Goal: Task Accomplishment & Management: Use online tool/utility

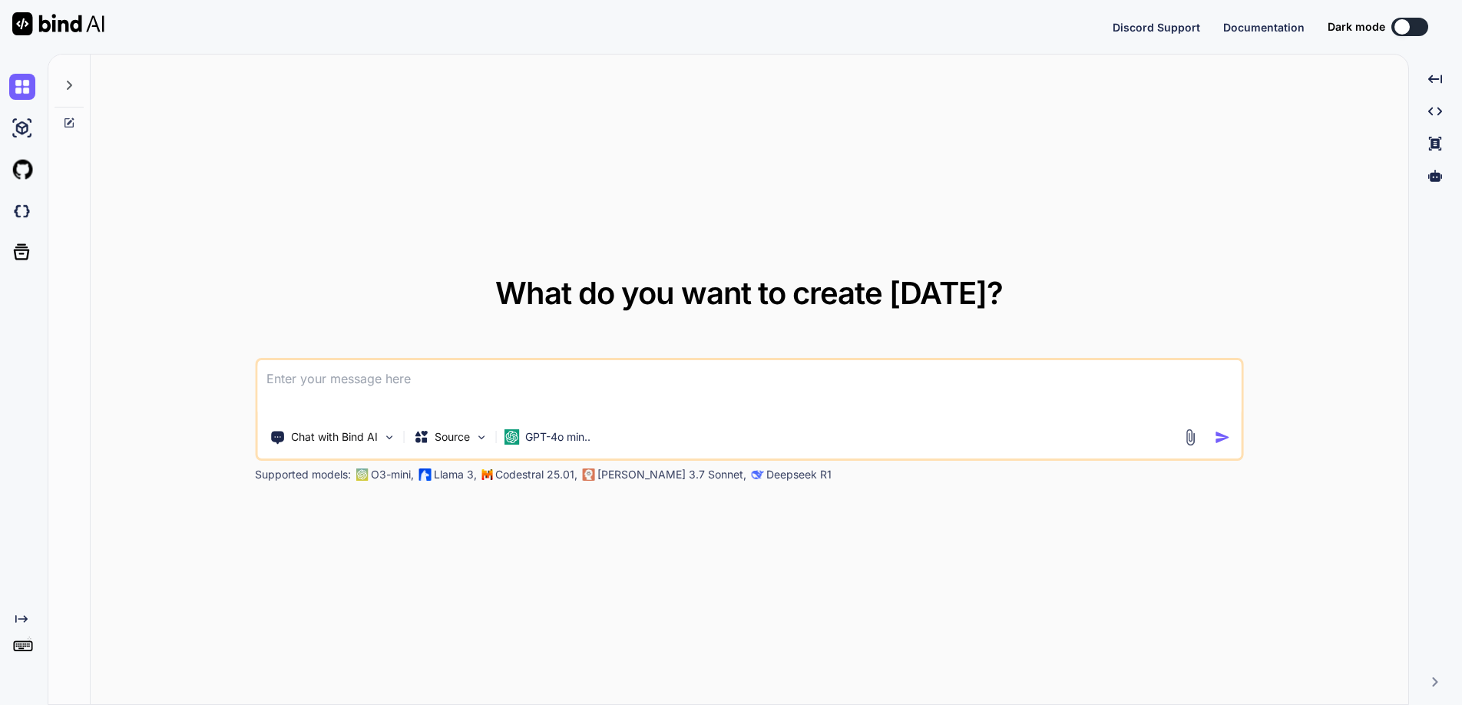
click at [65, 82] on icon at bounding box center [69, 85] width 12 height 12
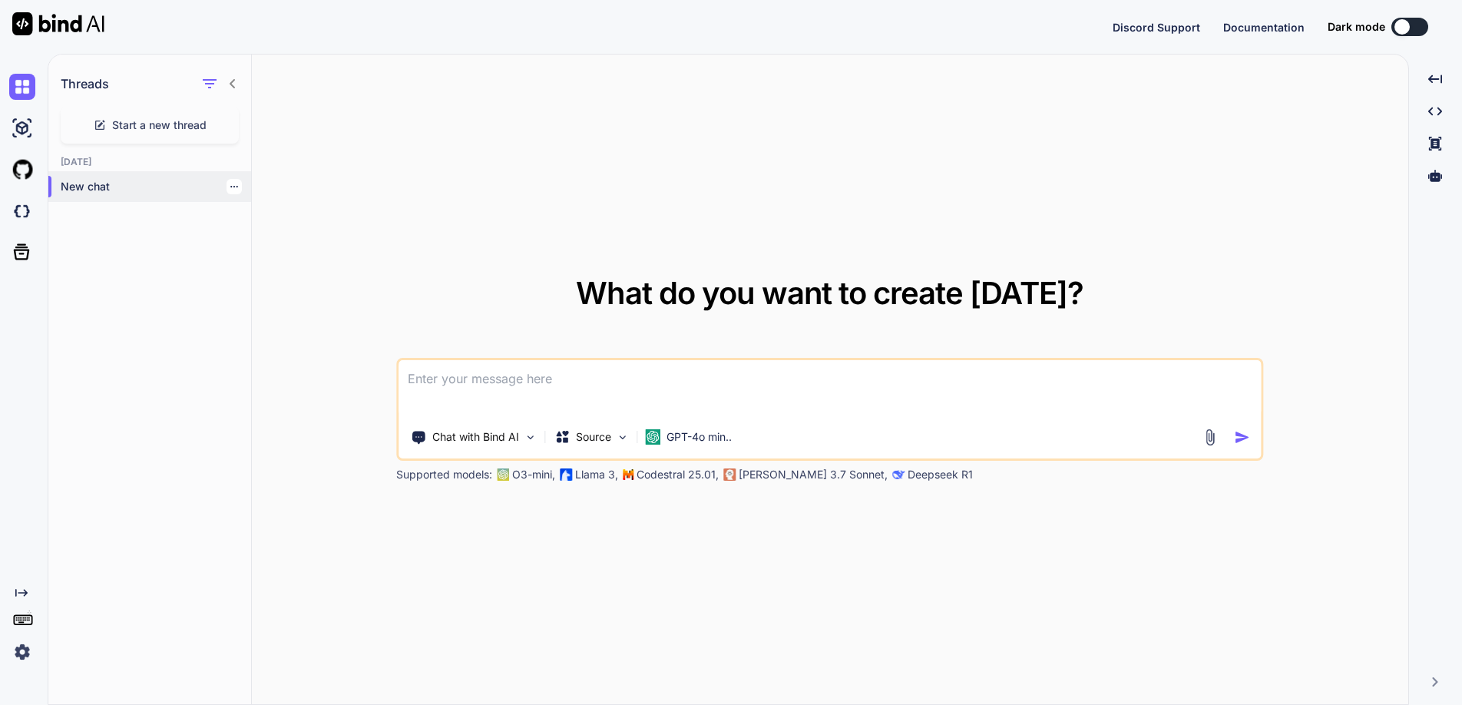
click at [83, 183] on p "New chat" at bounding box center [156, 186] width 190 height 15
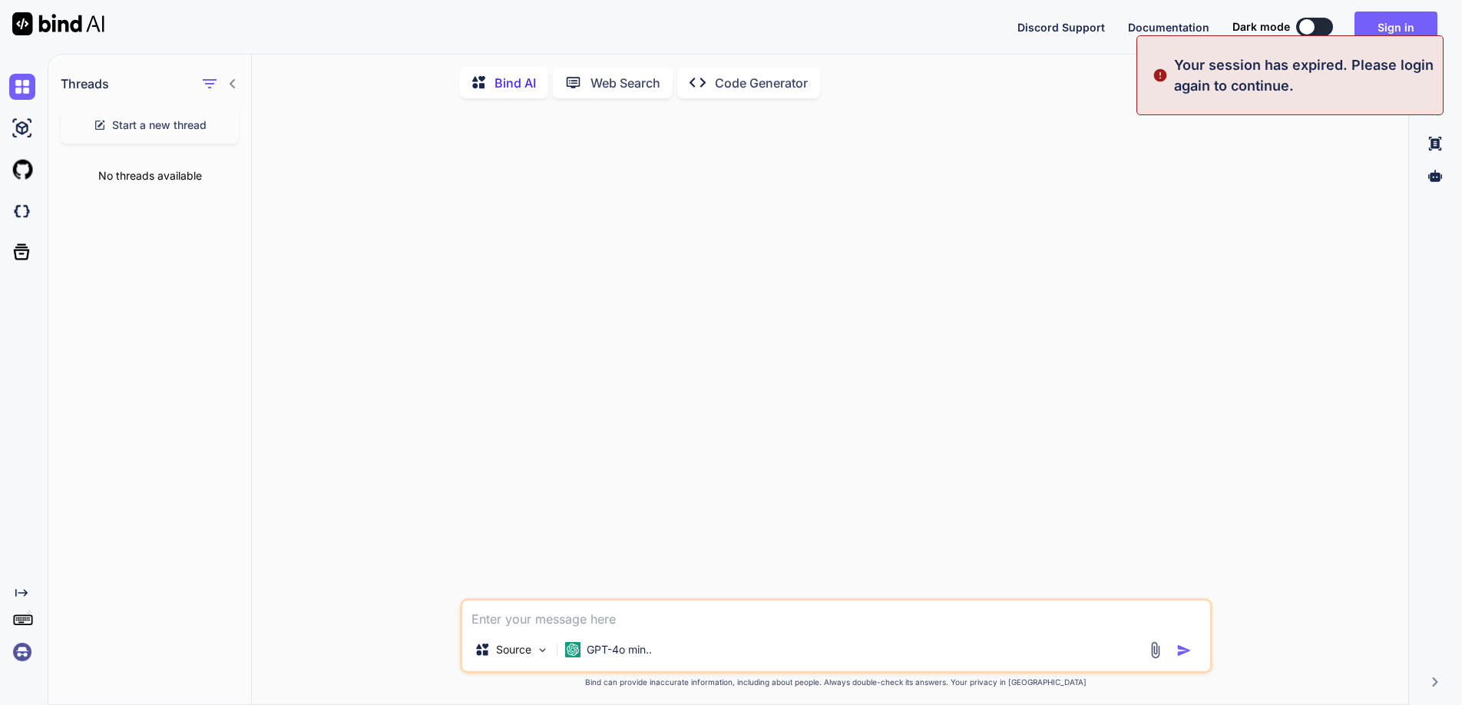
type textarea "x"
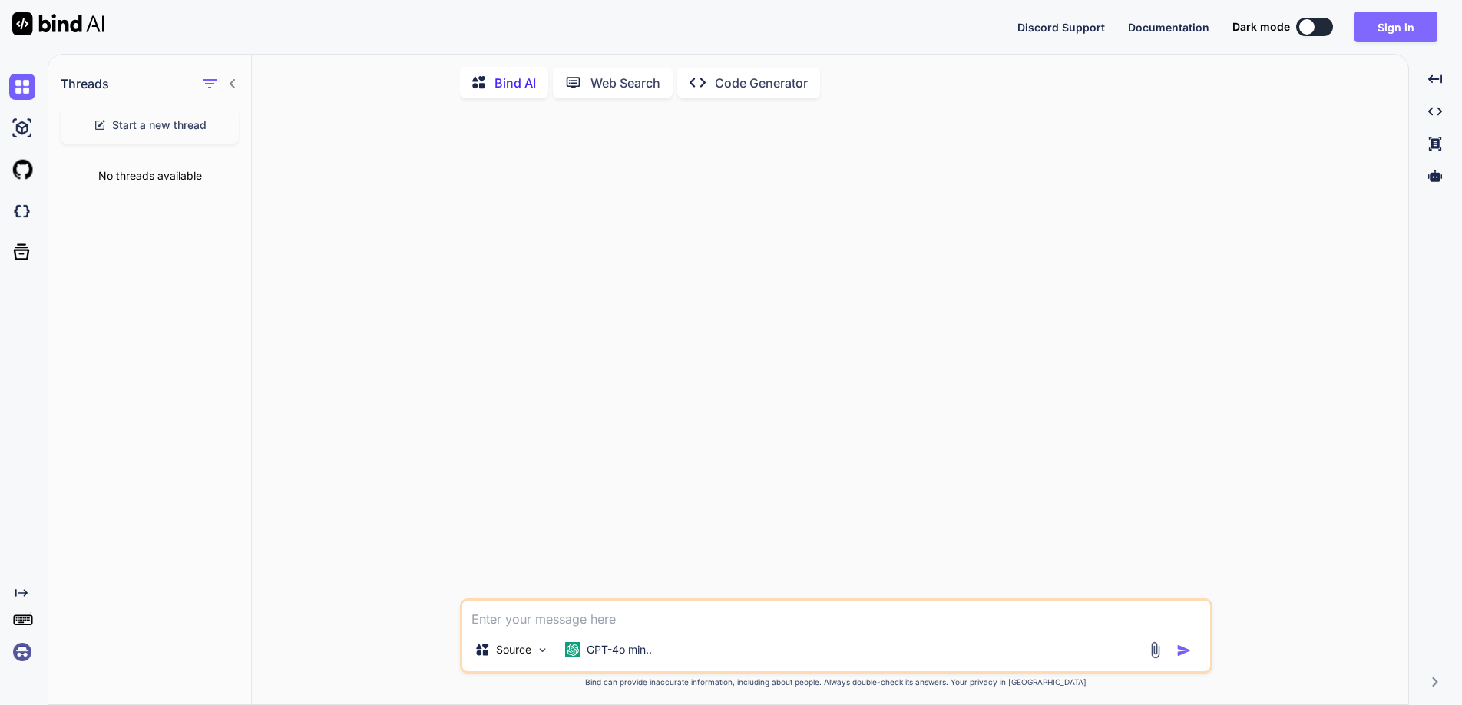
click at [1400, 31] on button "Sign in" at bounding box center [1396, 27] width 83 height 31
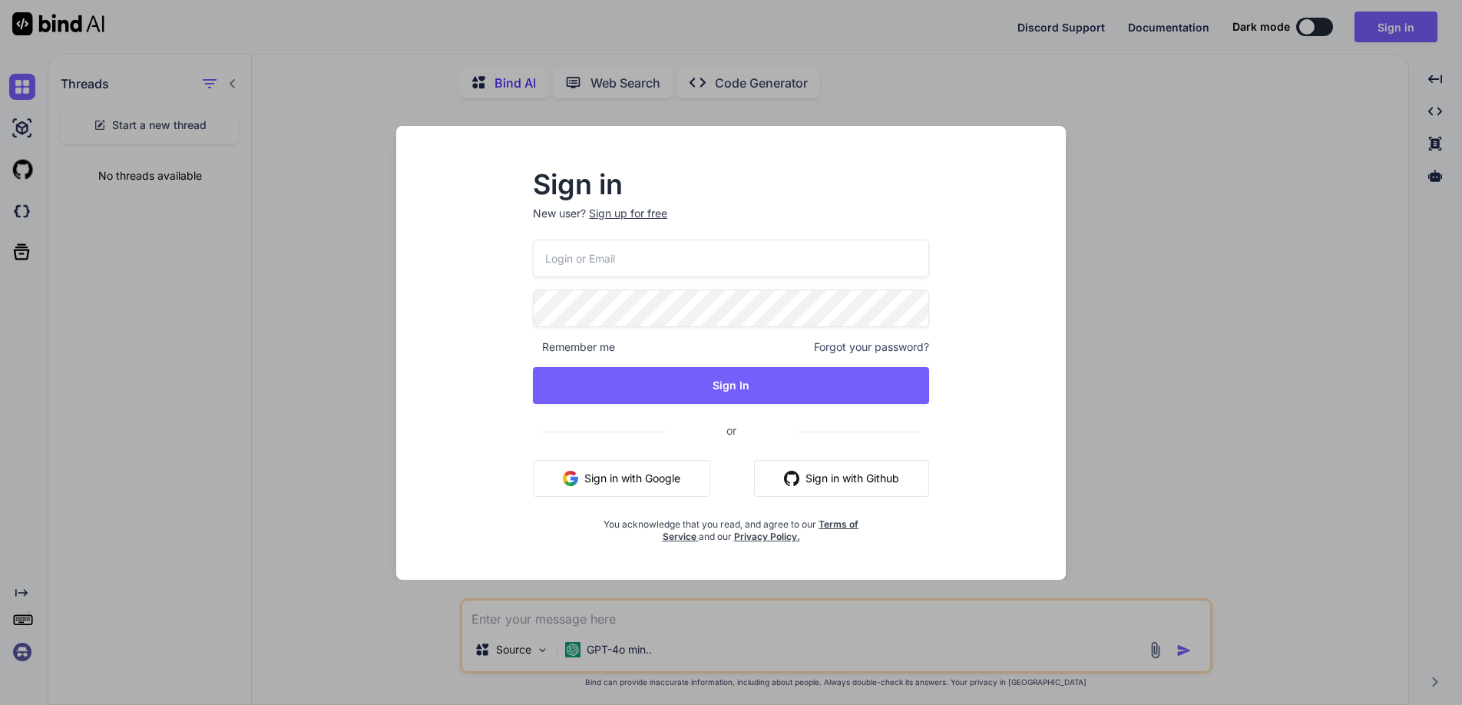
click at [600, 248] on input "email" at bounding box center [731, 259] width 396 height 38
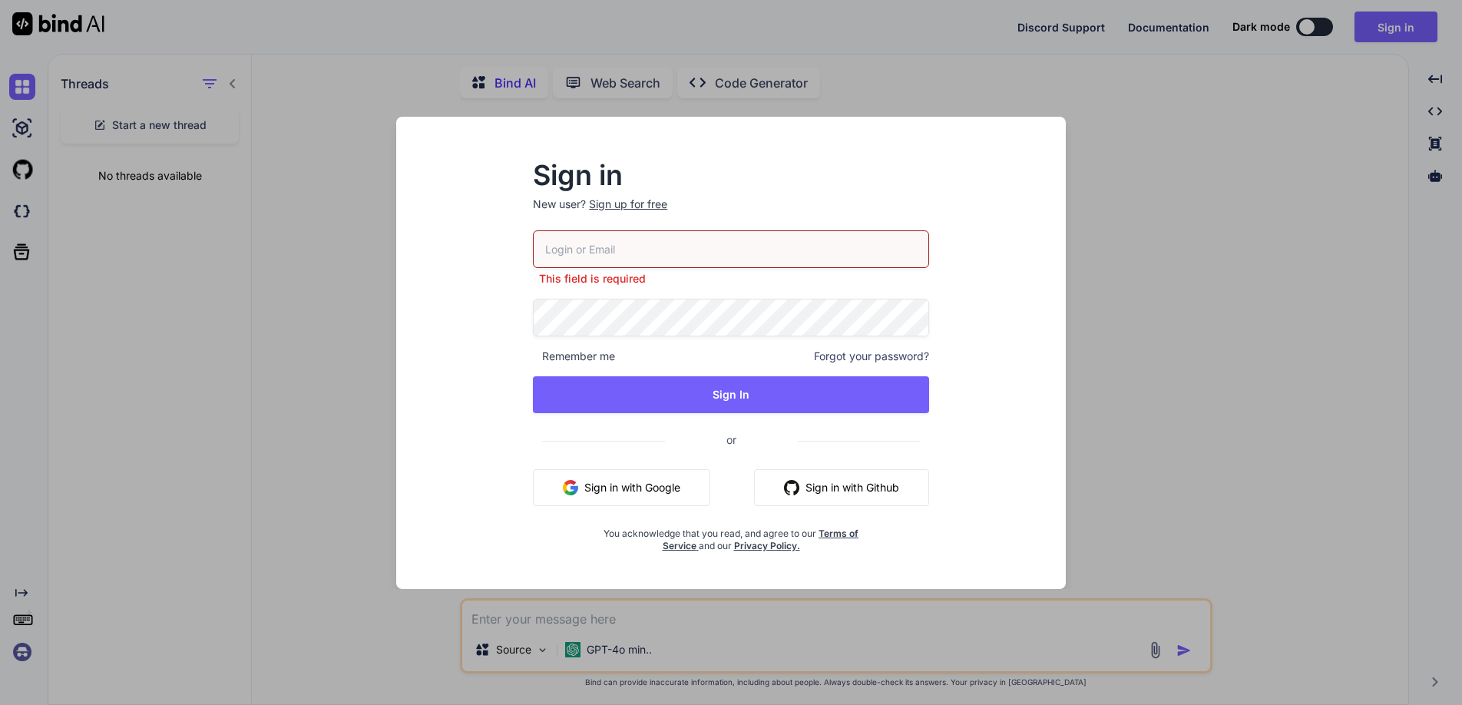
type input "[EMAIL_ADDRESS][DOMAIN_NAME]"
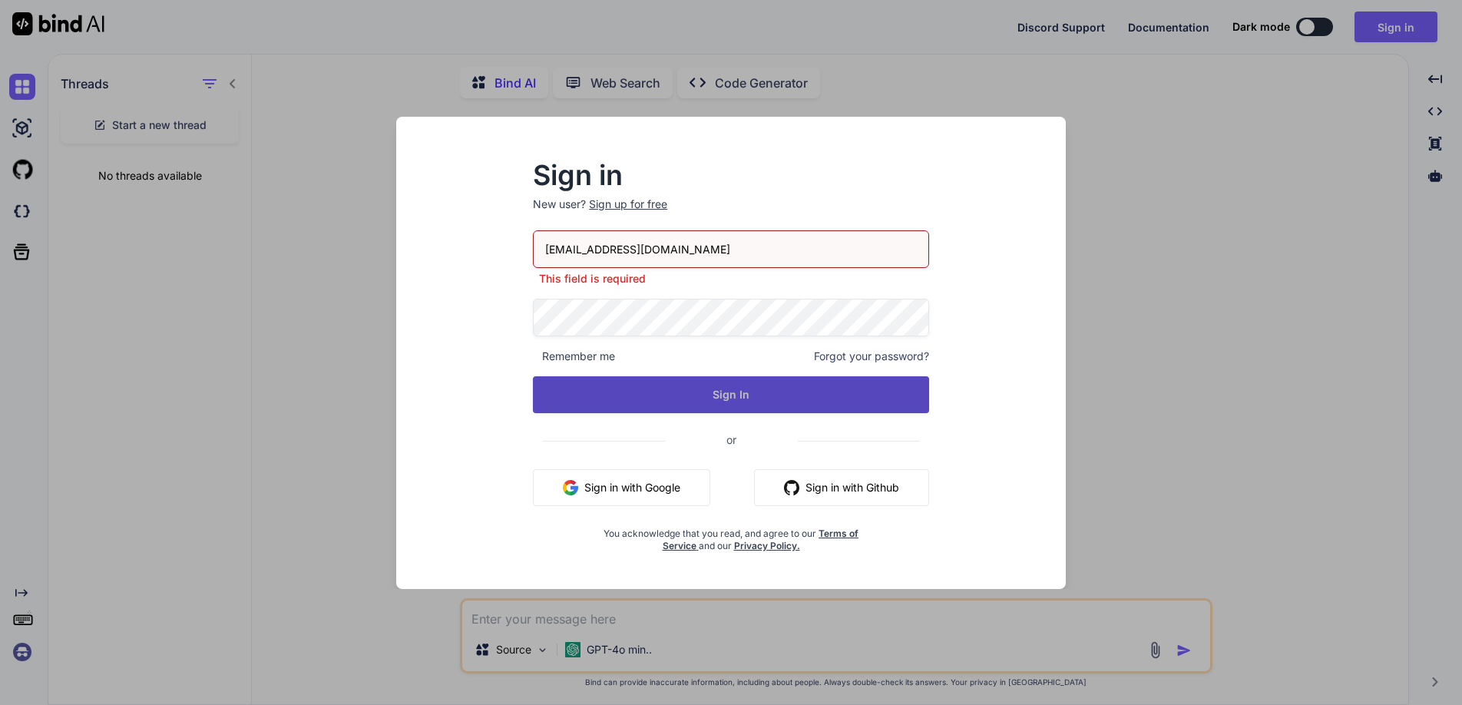
click at [680, 398] on button "Sign In" at bounding box center [731, 394] width 396 height 37
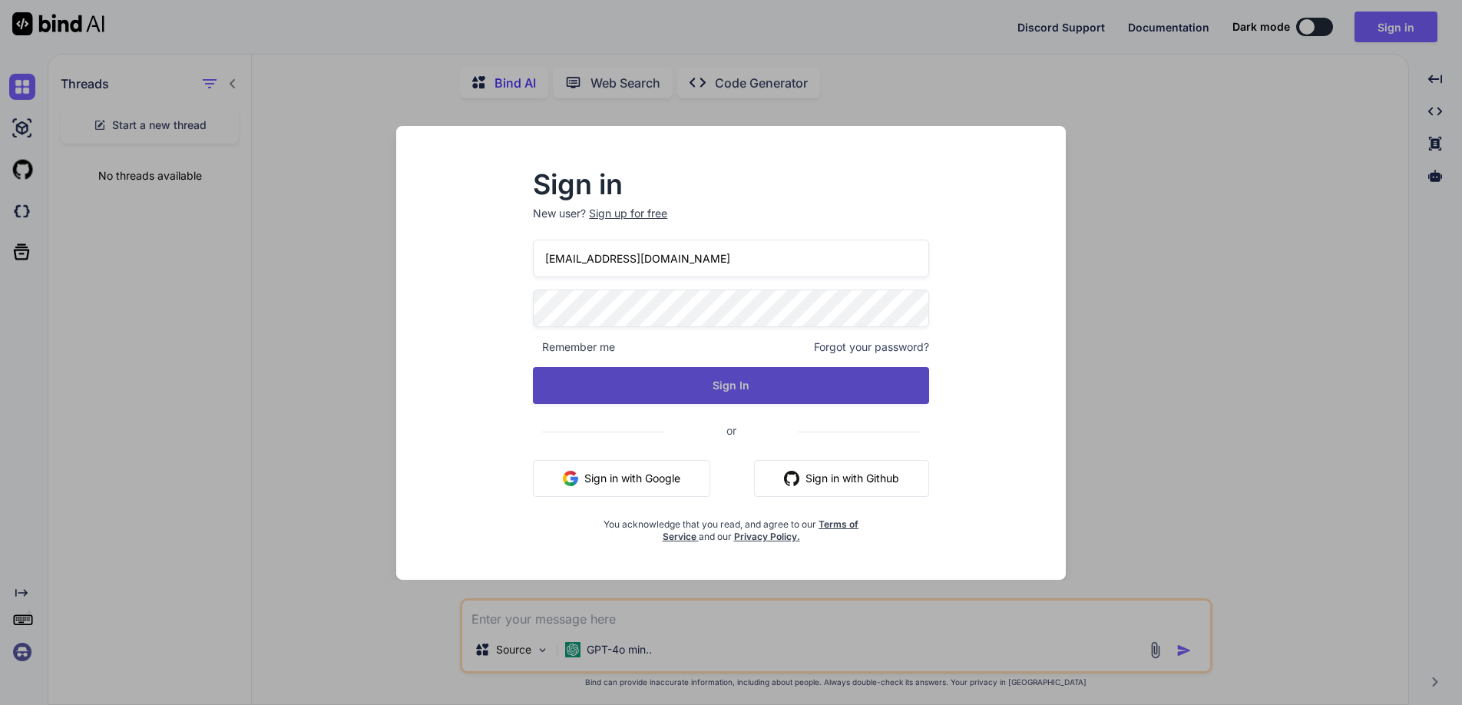
click at [676, 389] on button "Sign In" at bounding box center [731, 385] width 396 height 37
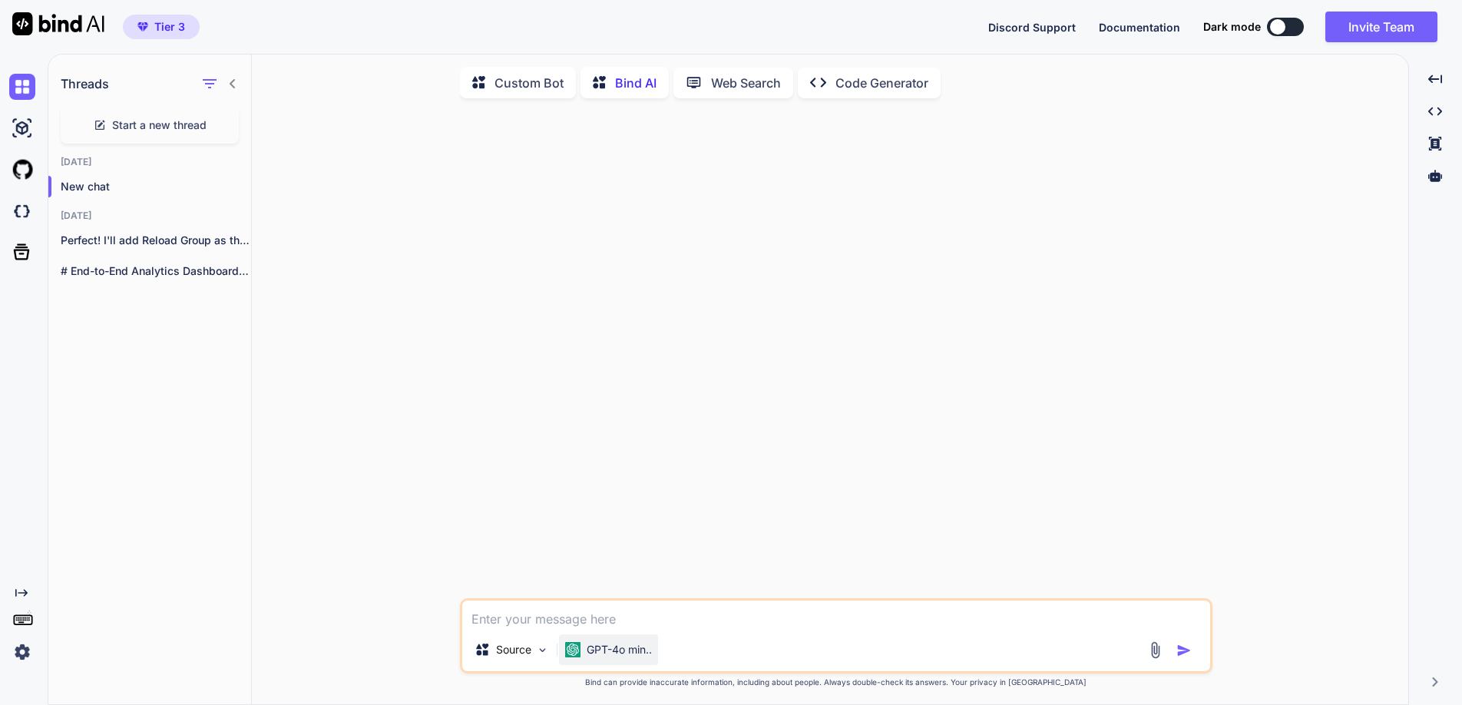
click at [646, 652] on p "GPT-4o min.." at bounding box center [619, 649] width 65 height 15
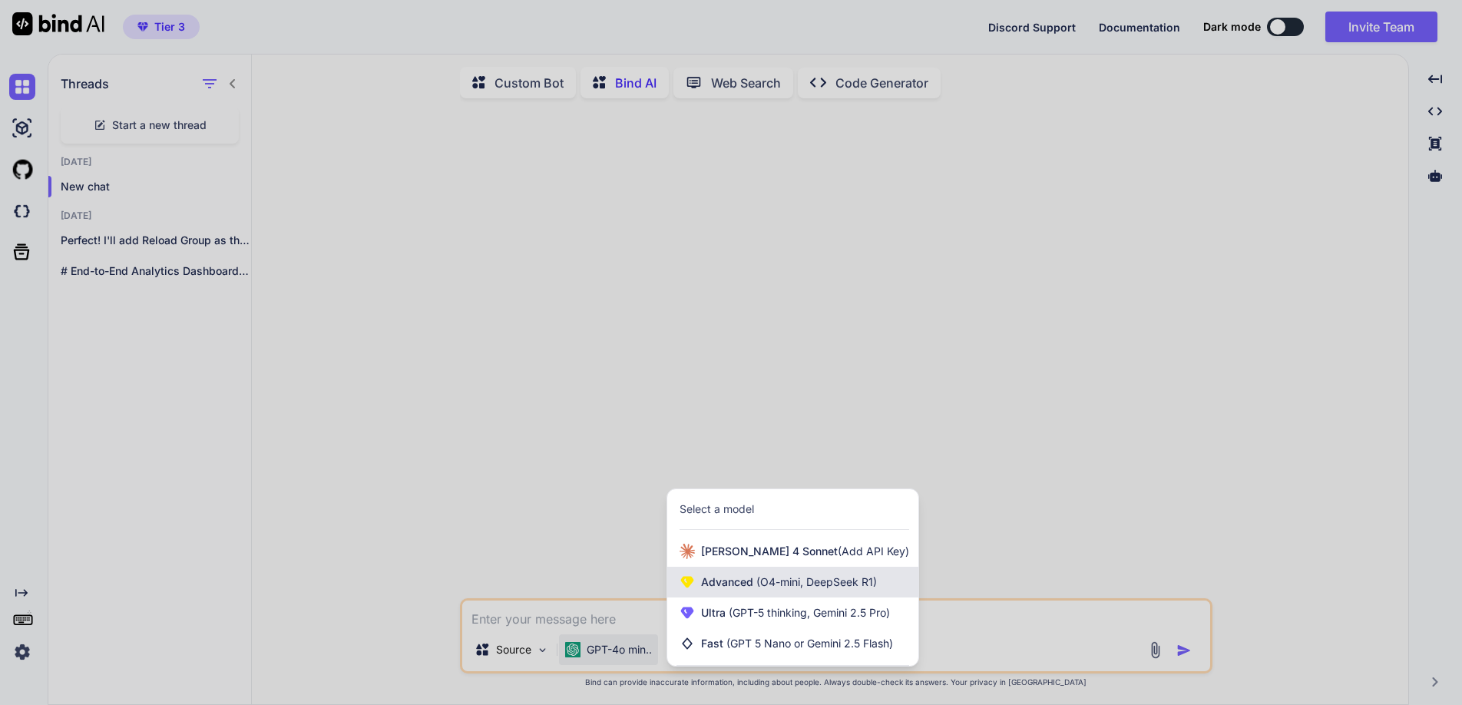
click at [734, 582] on span "Advanced (O4-mini, DeepSeek R1)" at bounding box center [789, 581] width 176 height 15
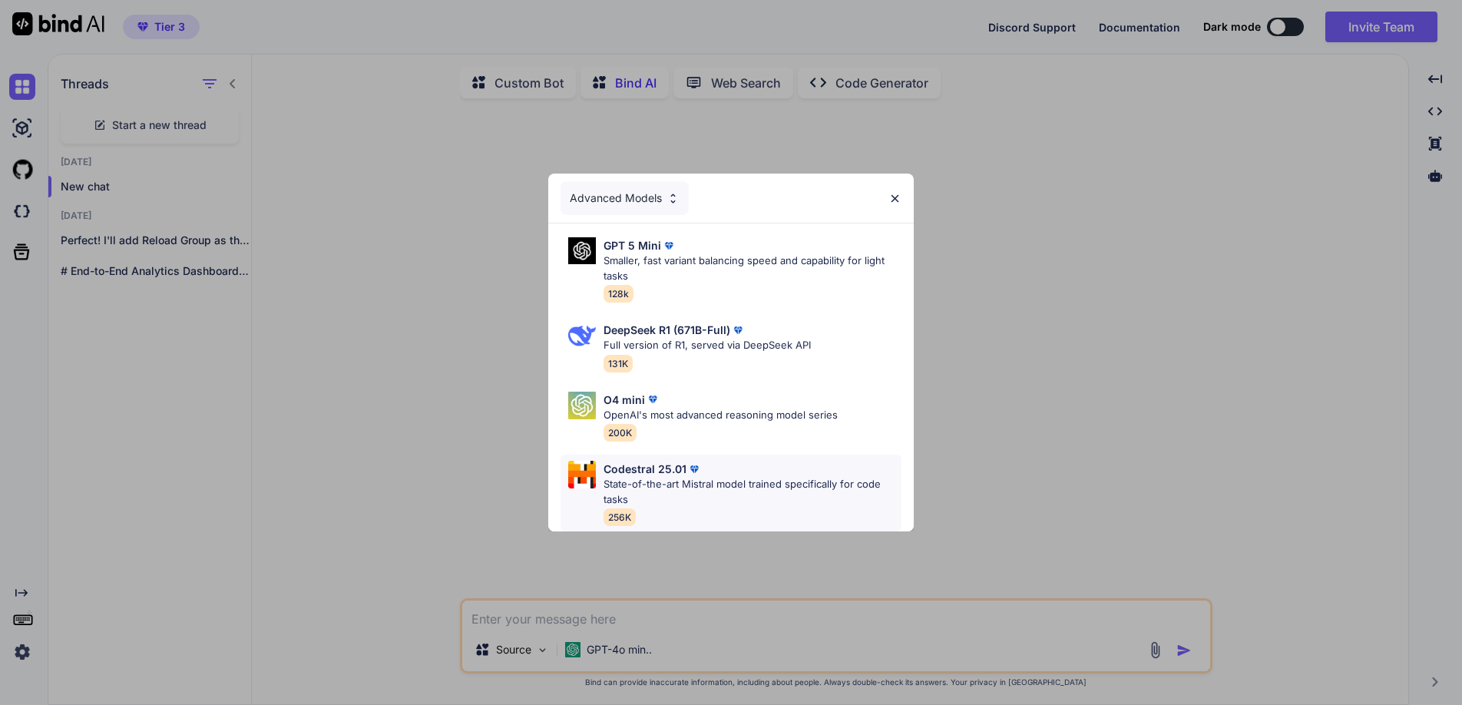
click at [613, 468] on p "Codestral 25.01" at bounding box center [645, 469] width 83 height 16
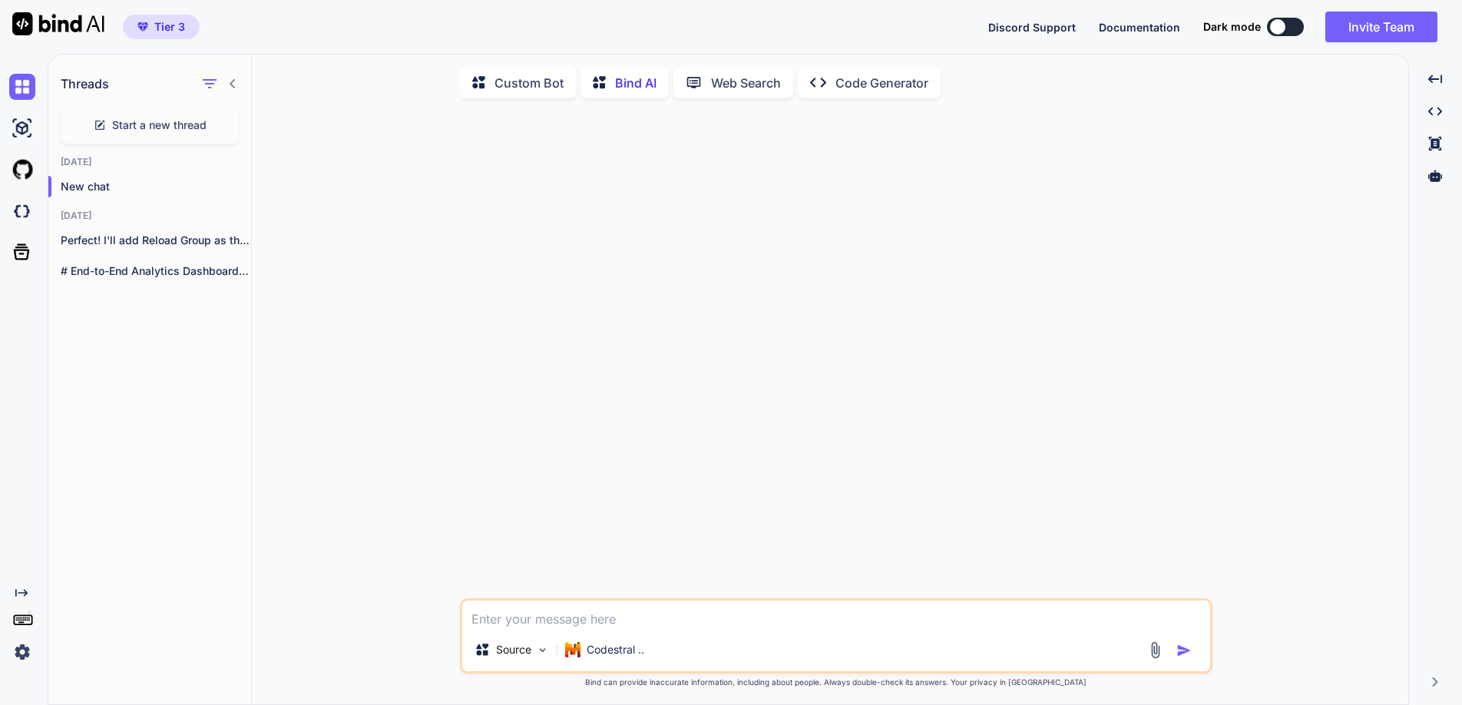
click at [577, 610] on textarea at bounding box center [836, 614] width 748 height 28
paste textarea "[URL][DOMAIN_NAME]"
click at [669, 617] on textarea "[URL][DOMAIN_NAME]" at bounding box center [836, 614] width 748 height 28
drag, startPoint x: 670, startPoint y: 620, endPoint x: 463, endPoint y: 617, distance: 206.6
click at [463, 618] on textarea "[URL][DOMAIN_NAME]" at bounding box center [836, 614] width 748 height 28
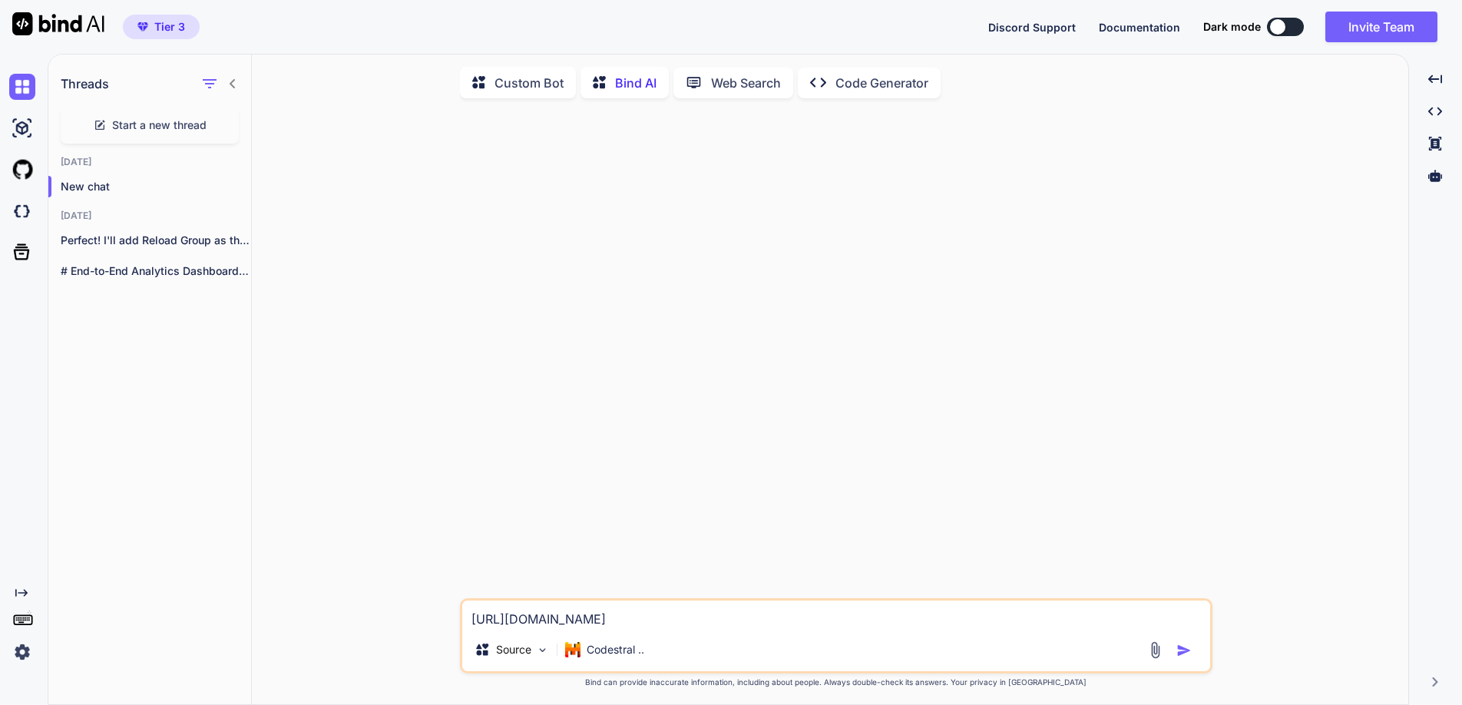
paste textarea "Lor ip — dol sit’a cons ad elit sedd eiusmodte in utlab etdolo mag ali-enim adm…"
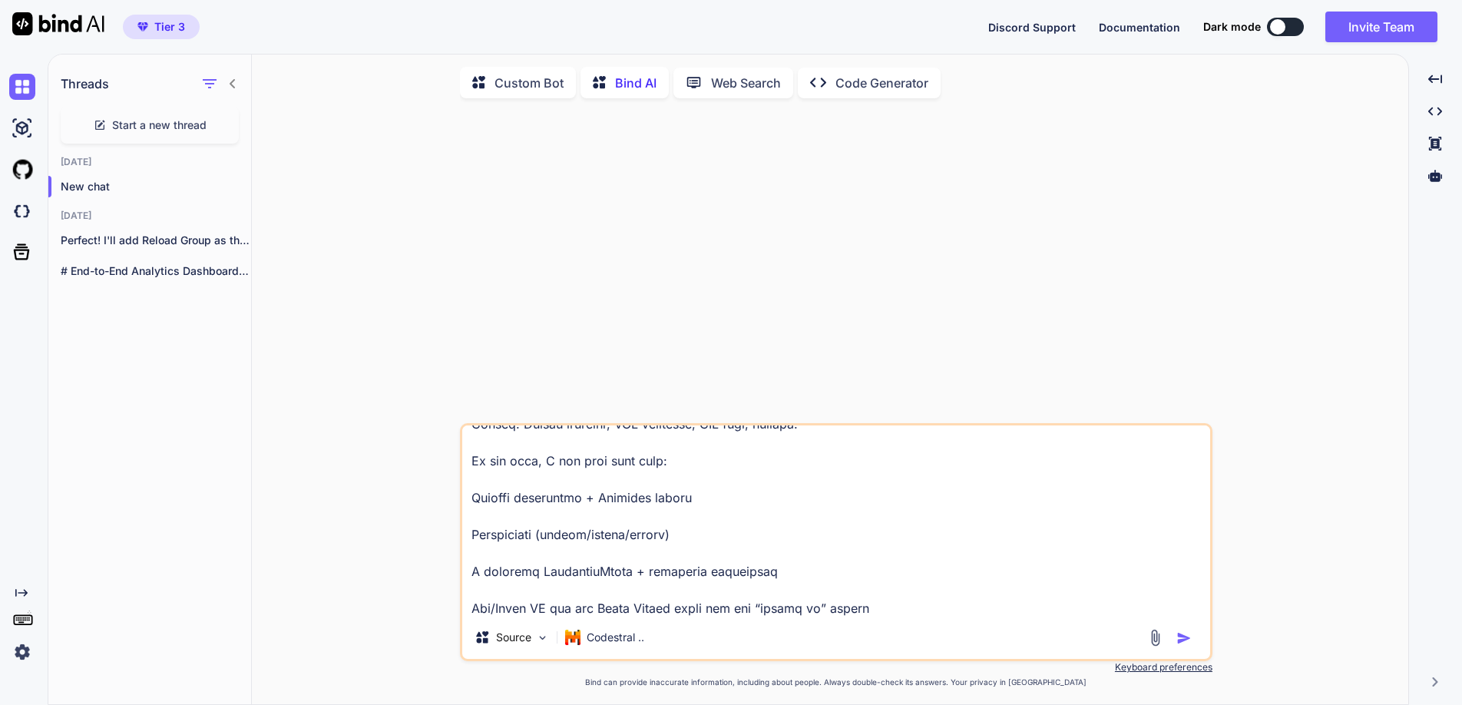
scroll to position [4537, 0]
type textarea "Lor ip — dol sit’a cons ad elit sedd eiusmodte in utlab etdolo mag ali-enim adm…"
click at [1183, 640] on img "button" at bounding box center [1183, 637] width 15 height 15
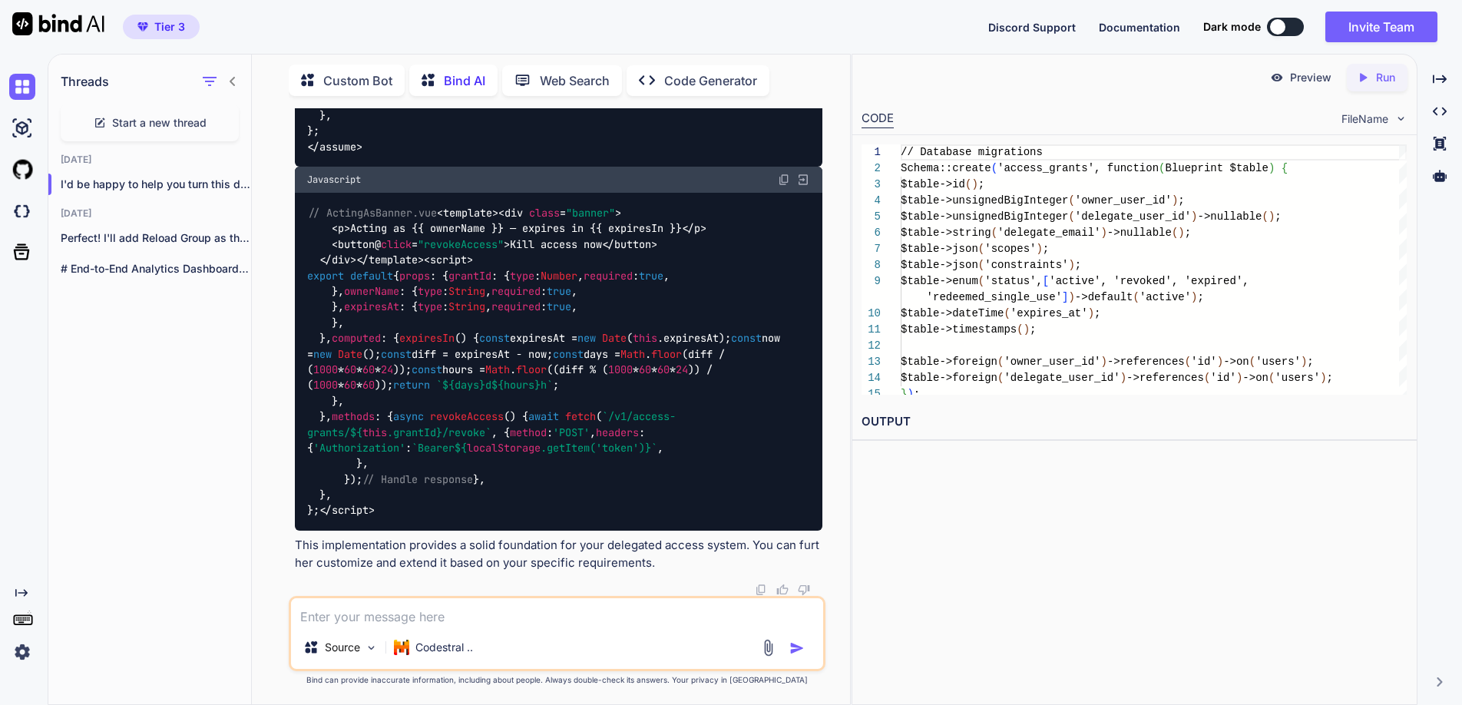
scroll to position [8301, 0]
click at [1386, 74] on p "Run" at bounding box center [1385, 77] width 19 height 15
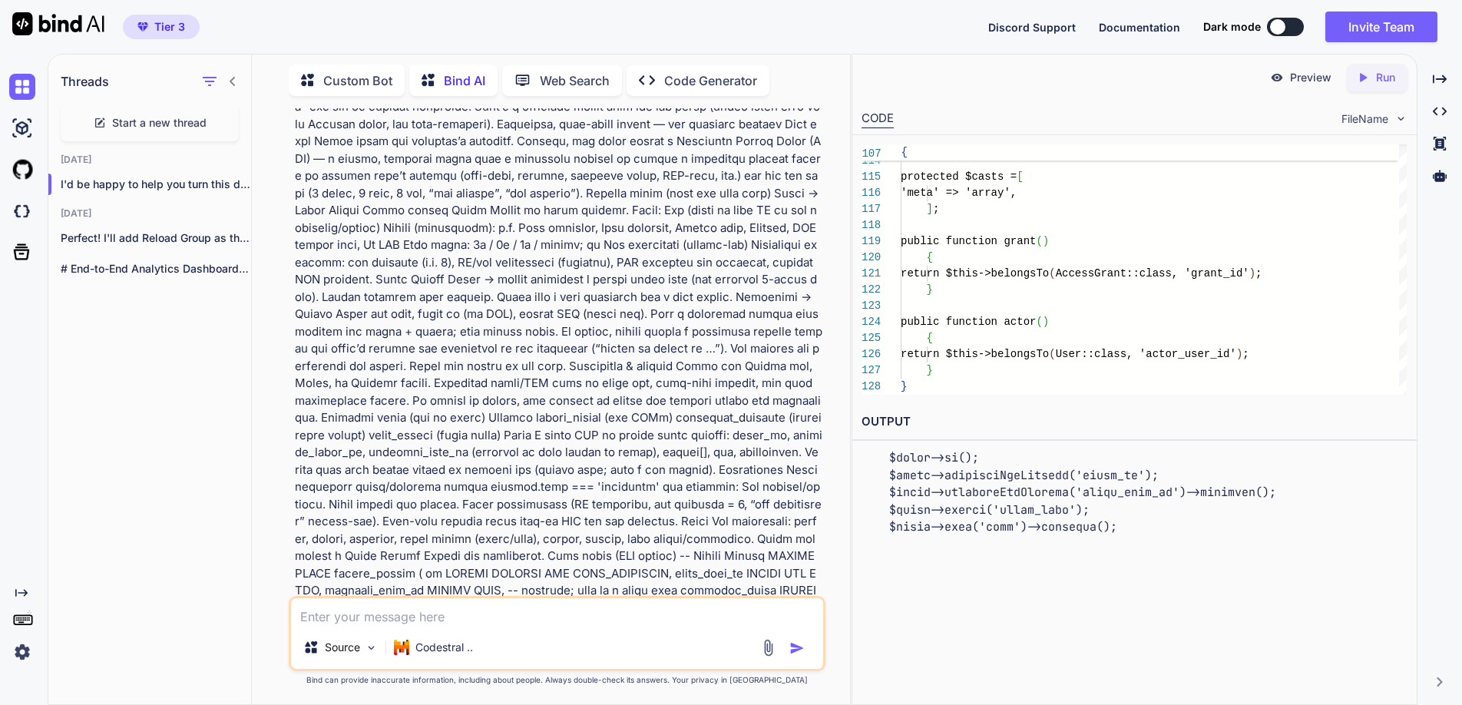
scroll to position [0, 0]
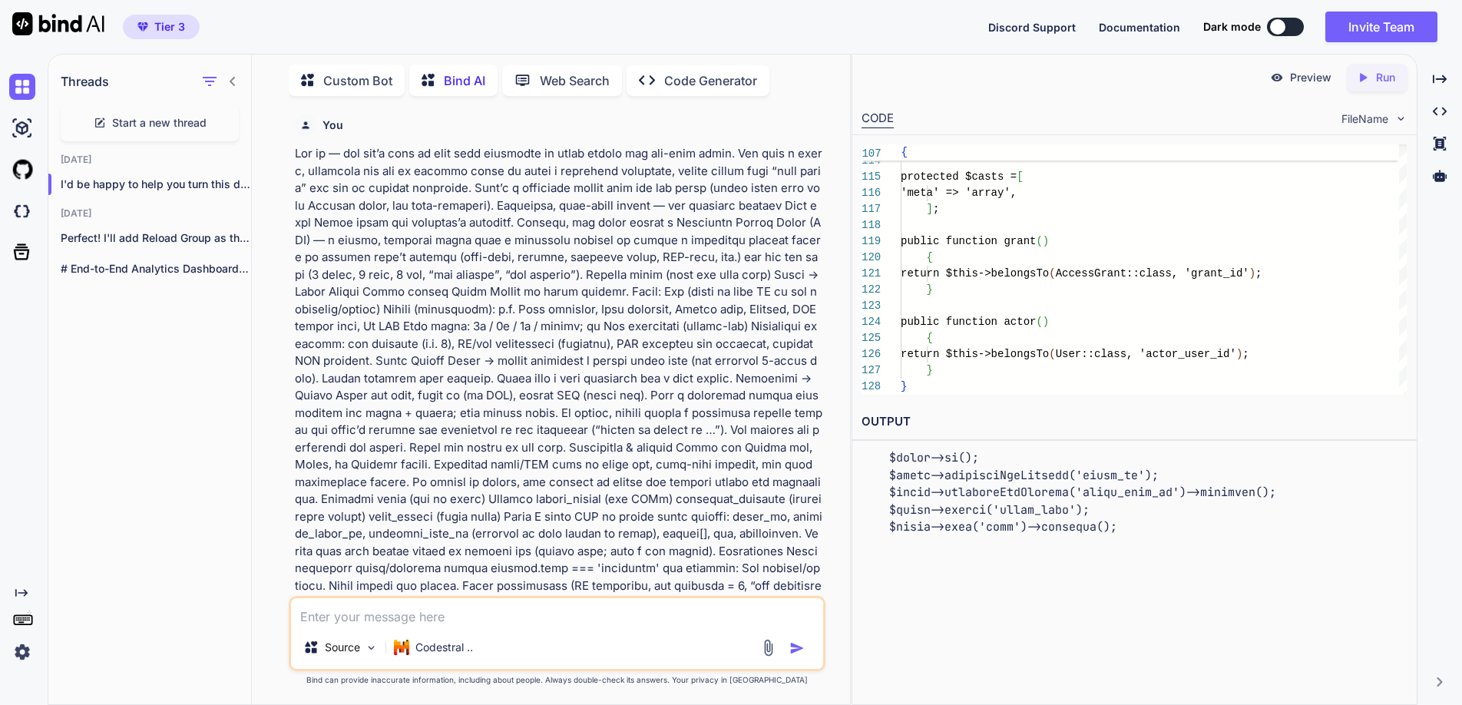
click at [349, 614] on textarea at bounding box center [557, 612] width 532 height 28
type textarea "Can we turn this into some sort of app?"
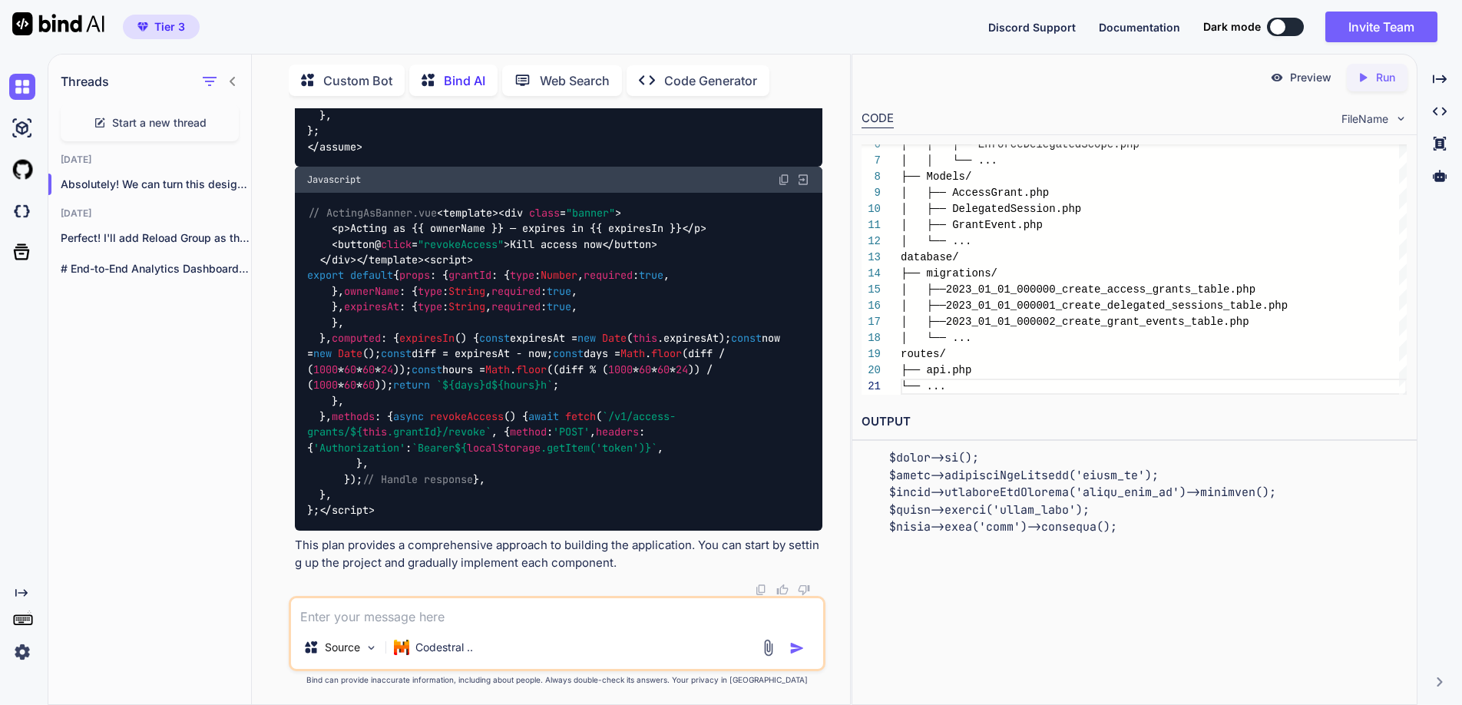
scroll to position [14294, 0]
click at [1377, 75] on p "Run" at bounding box center [1385, 77] width 19 height 15
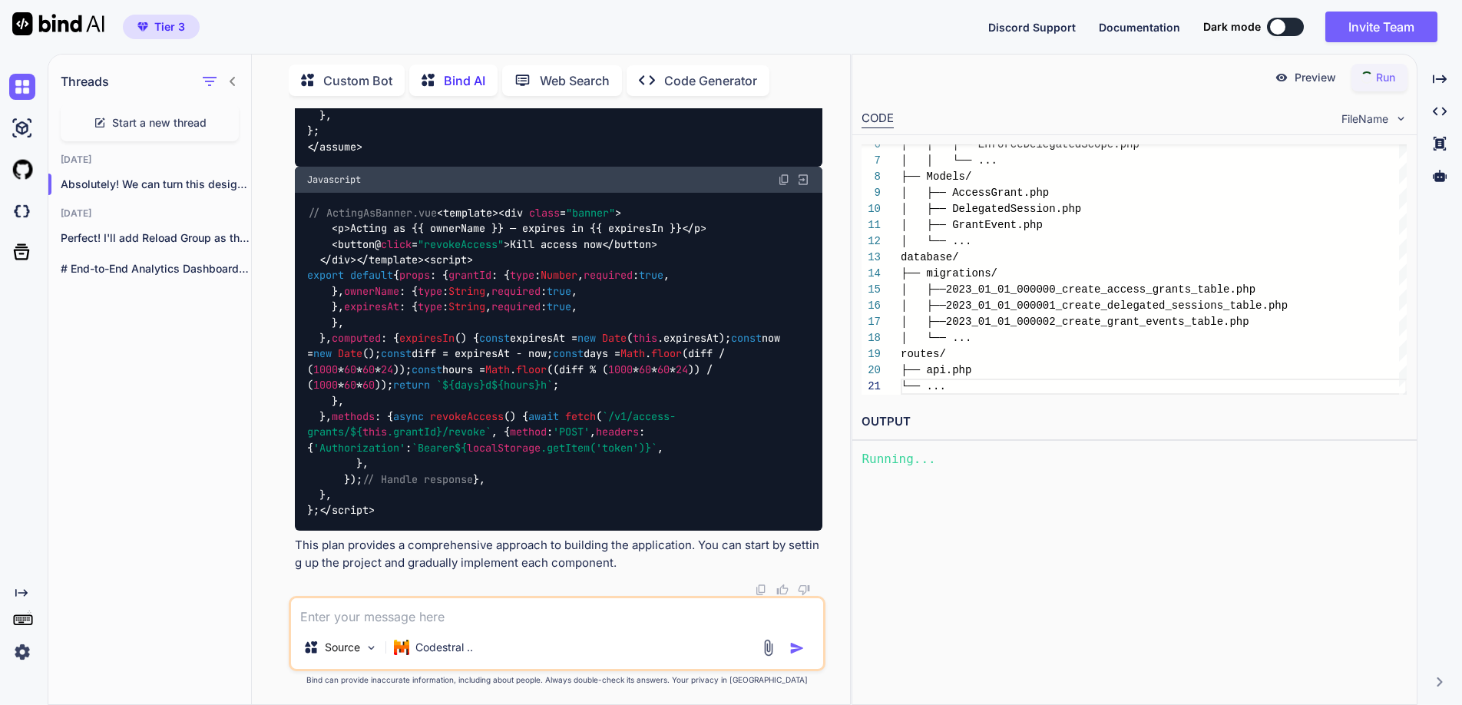
scroll to position [0, 0]
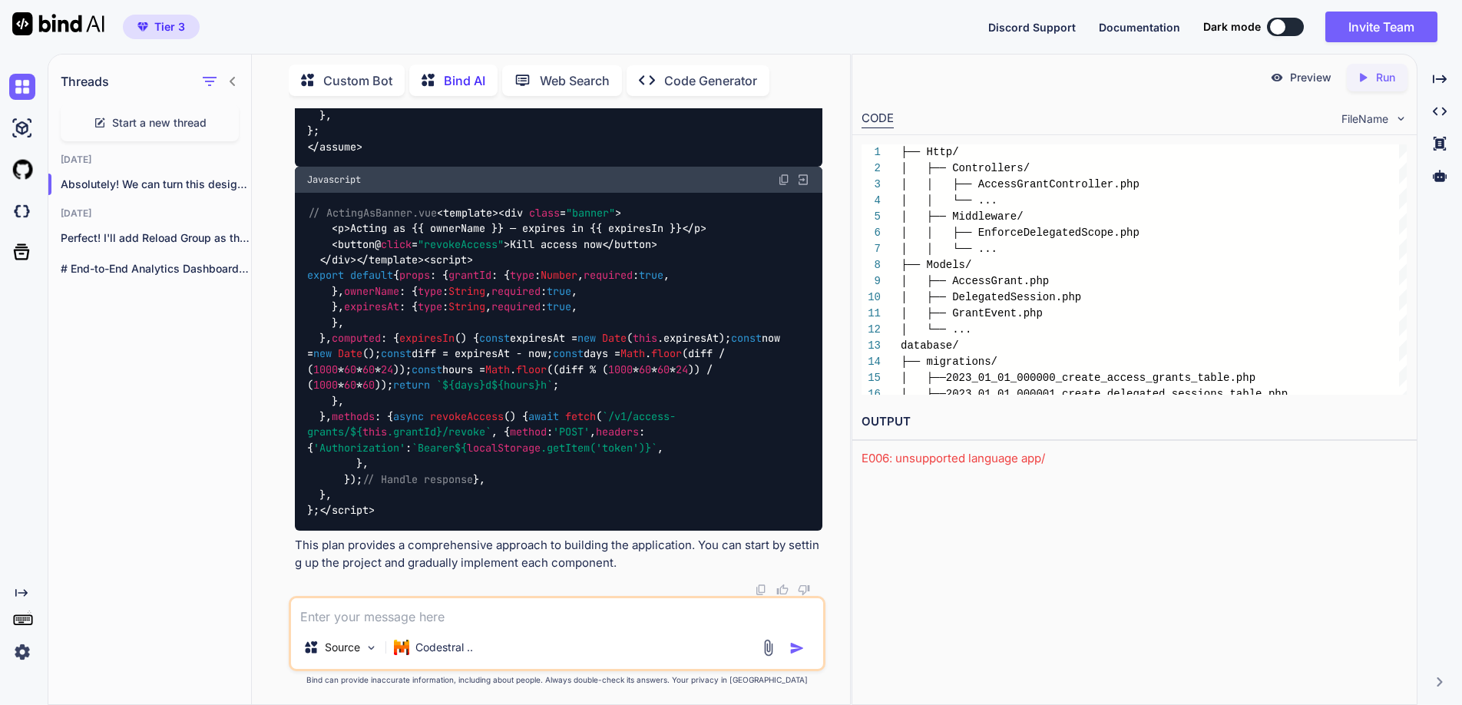
click at [944, 456] on div "E006: unsupported language app/" at bounding box center [1135, 459] width 546 height 18
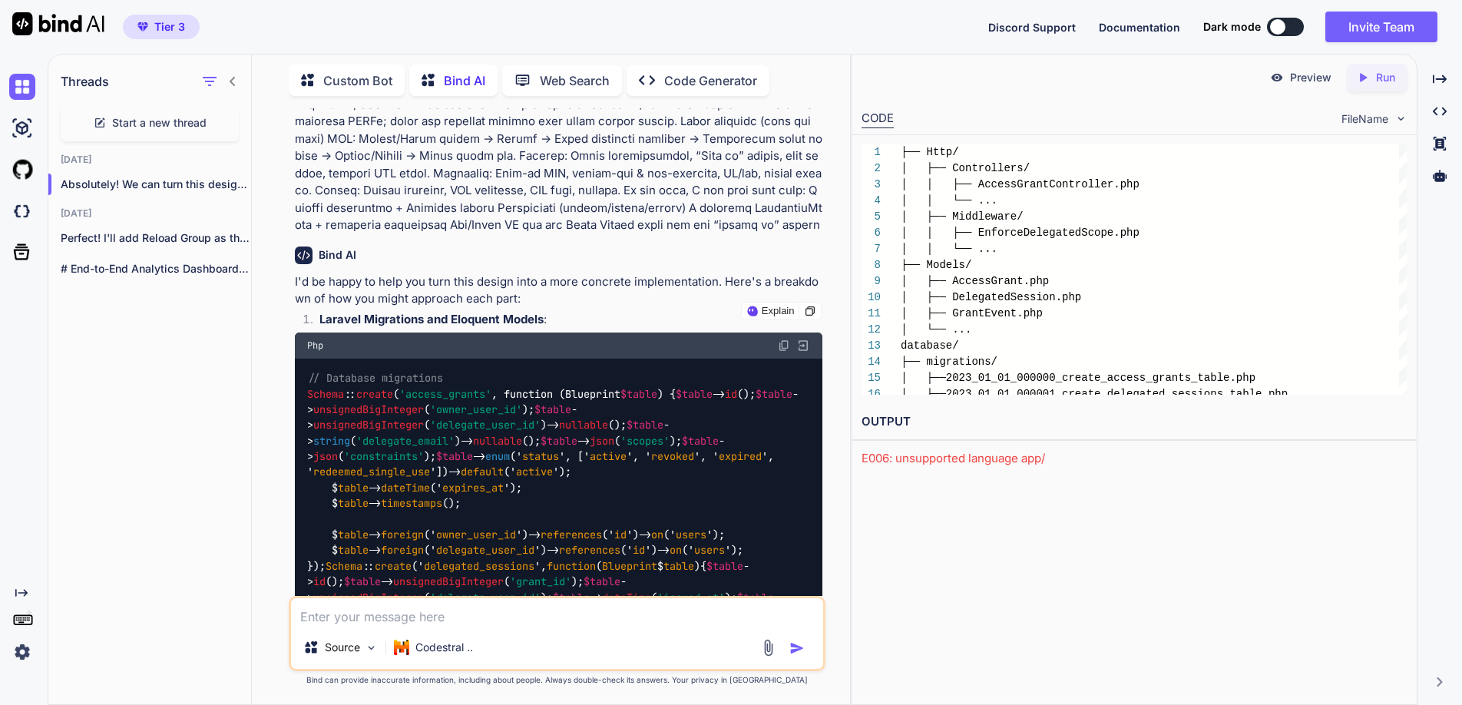
scroll to position [1626, 0]
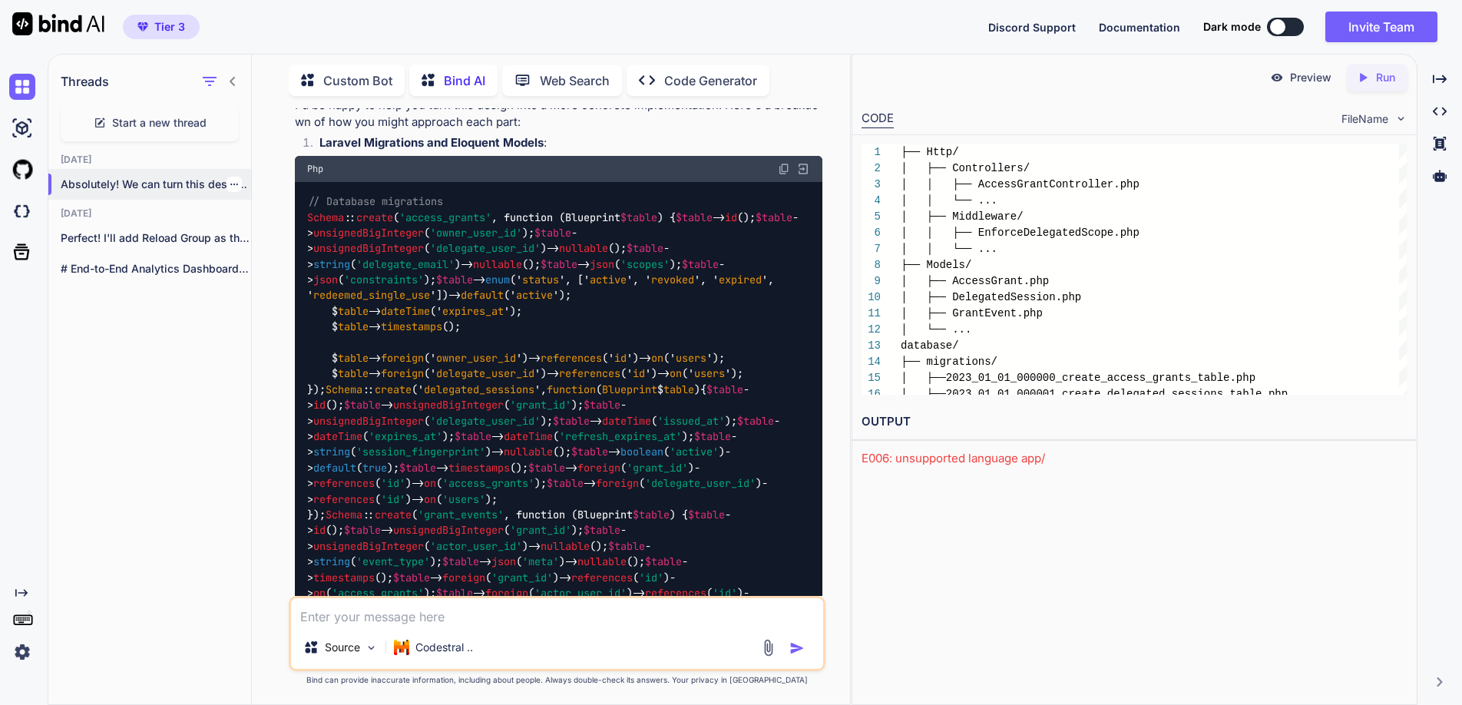
click at [230, 180] on icon "button" at bounding box center [234, 184] width 9 height 9
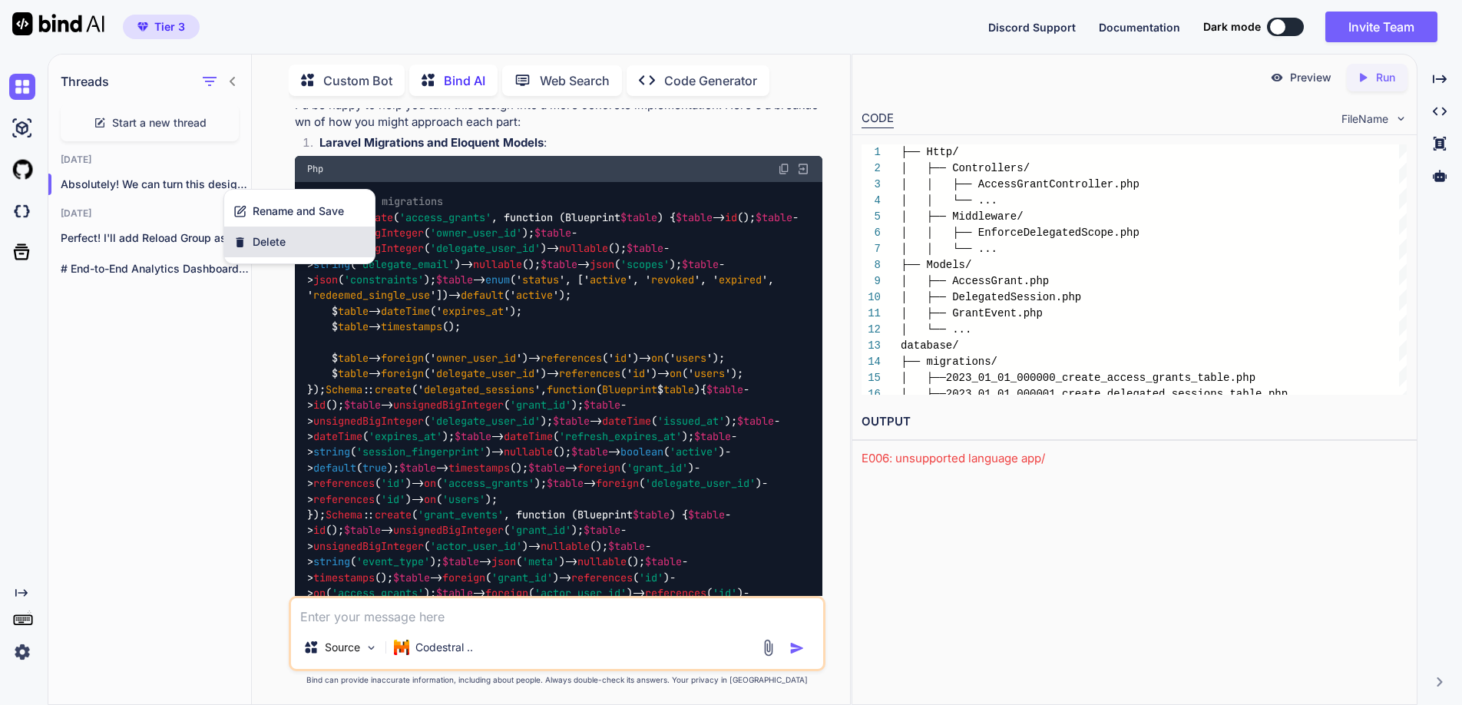
click at [276, 240] on span "Delete" at bounding box center [269, 241] width 33 height 15
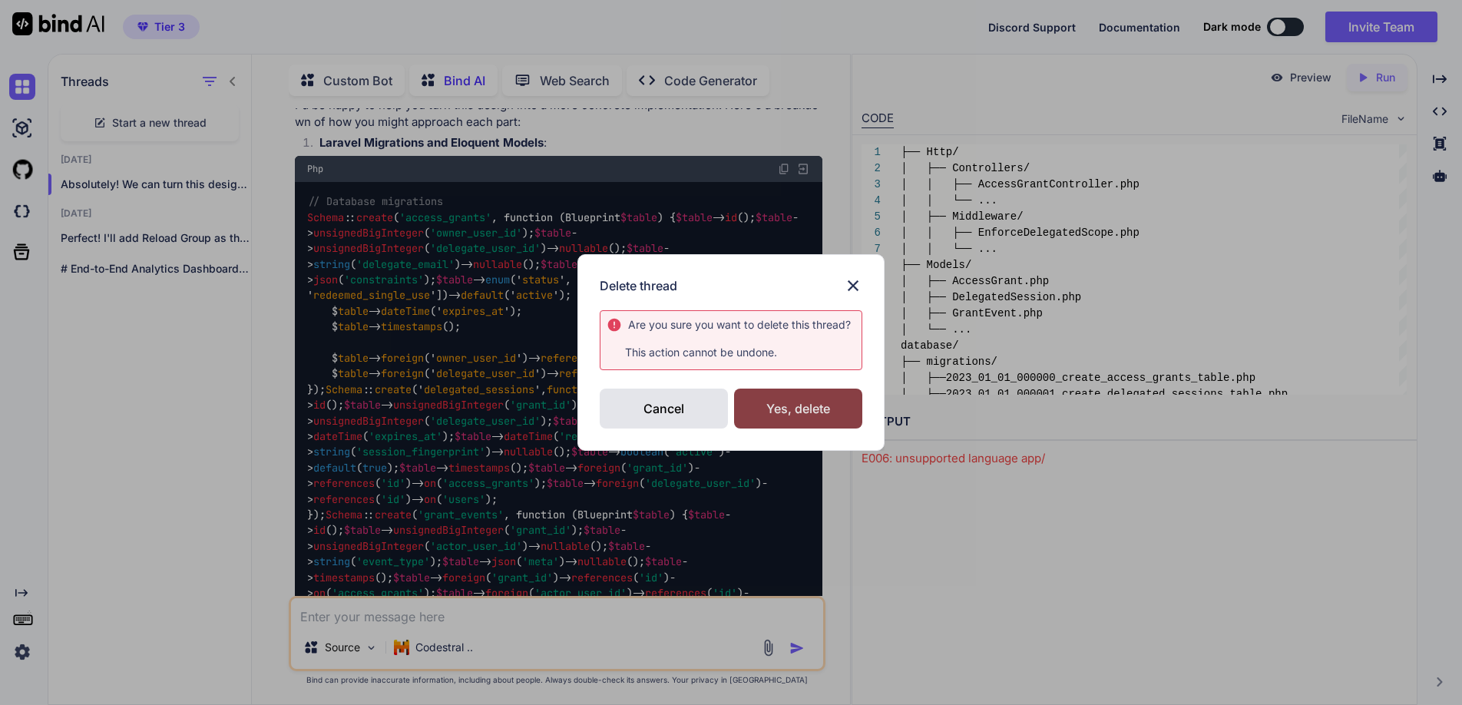
click at [797, 400] on div "Yes, delete" at bounding box center [798, 409] width 128 height 40
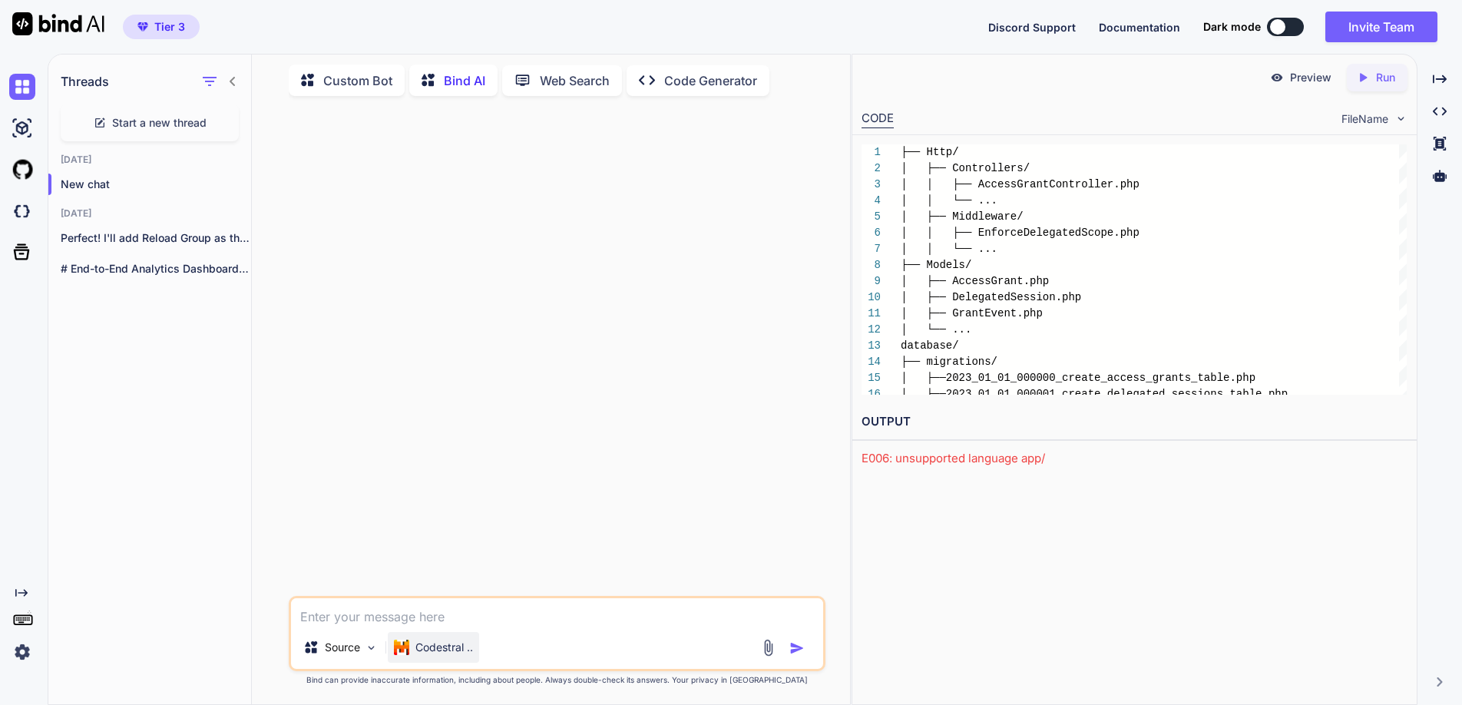
click at [461, 643] on p "Codestral .." at bounding box center [444, 647] width 58 height 15
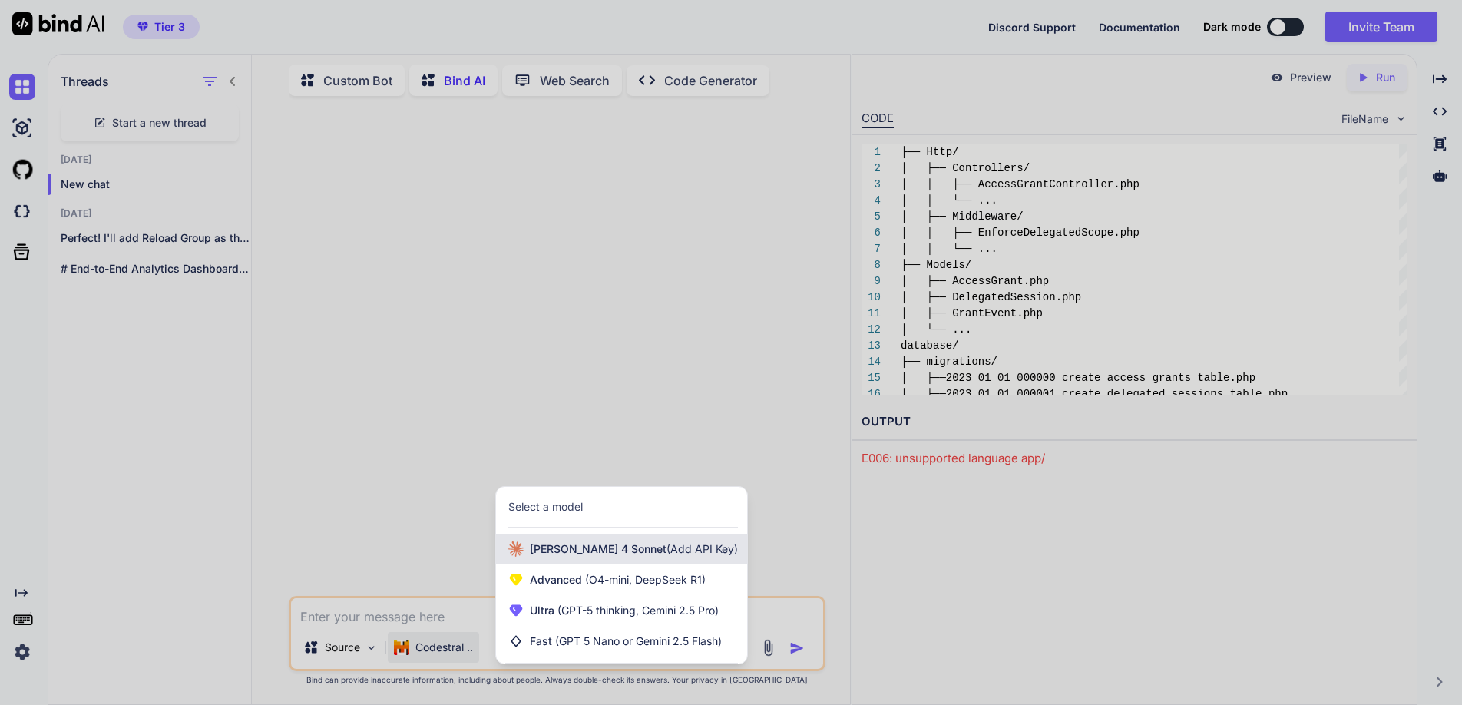
click at [554, 552] on span "[PERSON_NAME] 4 Sonnet (Add API Key)" at bounding box center [634, 548] width 208 height 15
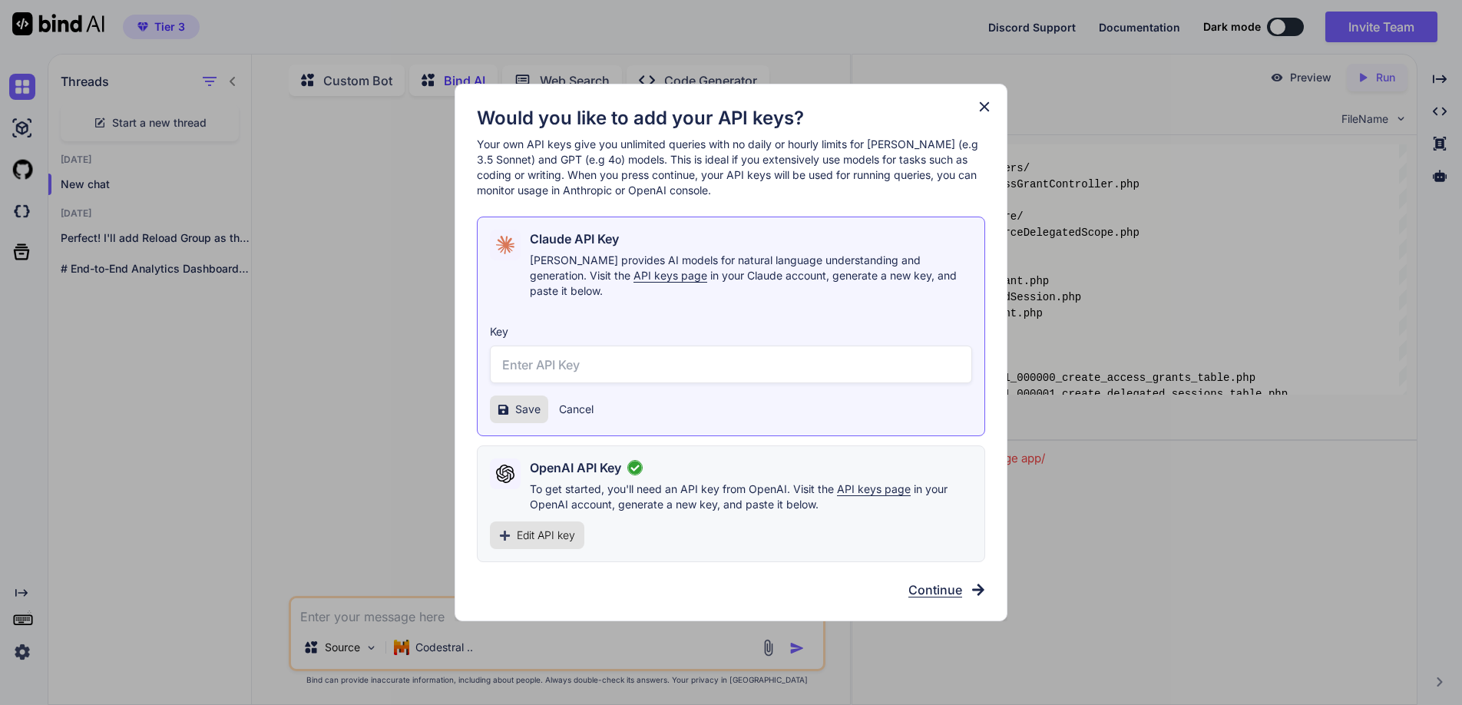
click at [986, 112] on icon at bounding box center [985, 107] width 10 height 10
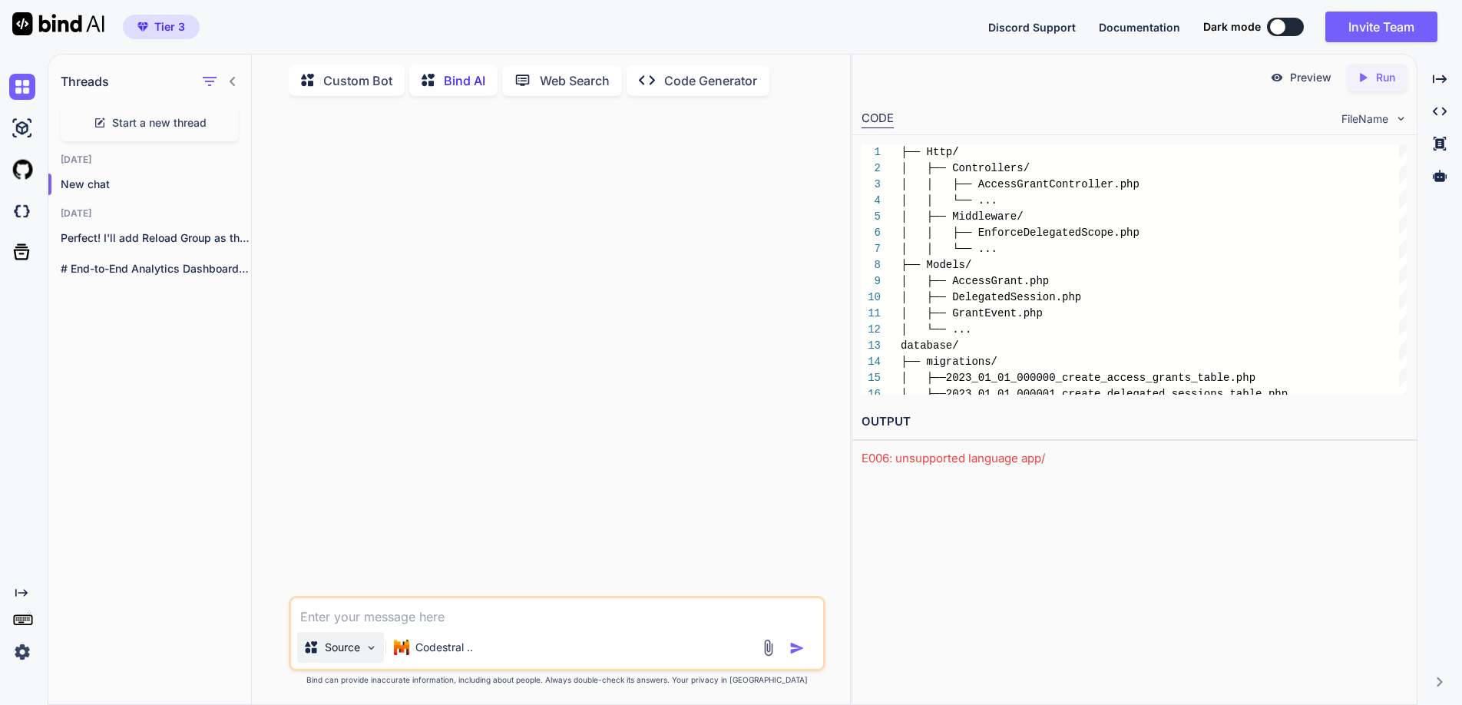
click at [376, 643] on img at bounding box center [371, 647] width 13 height 13
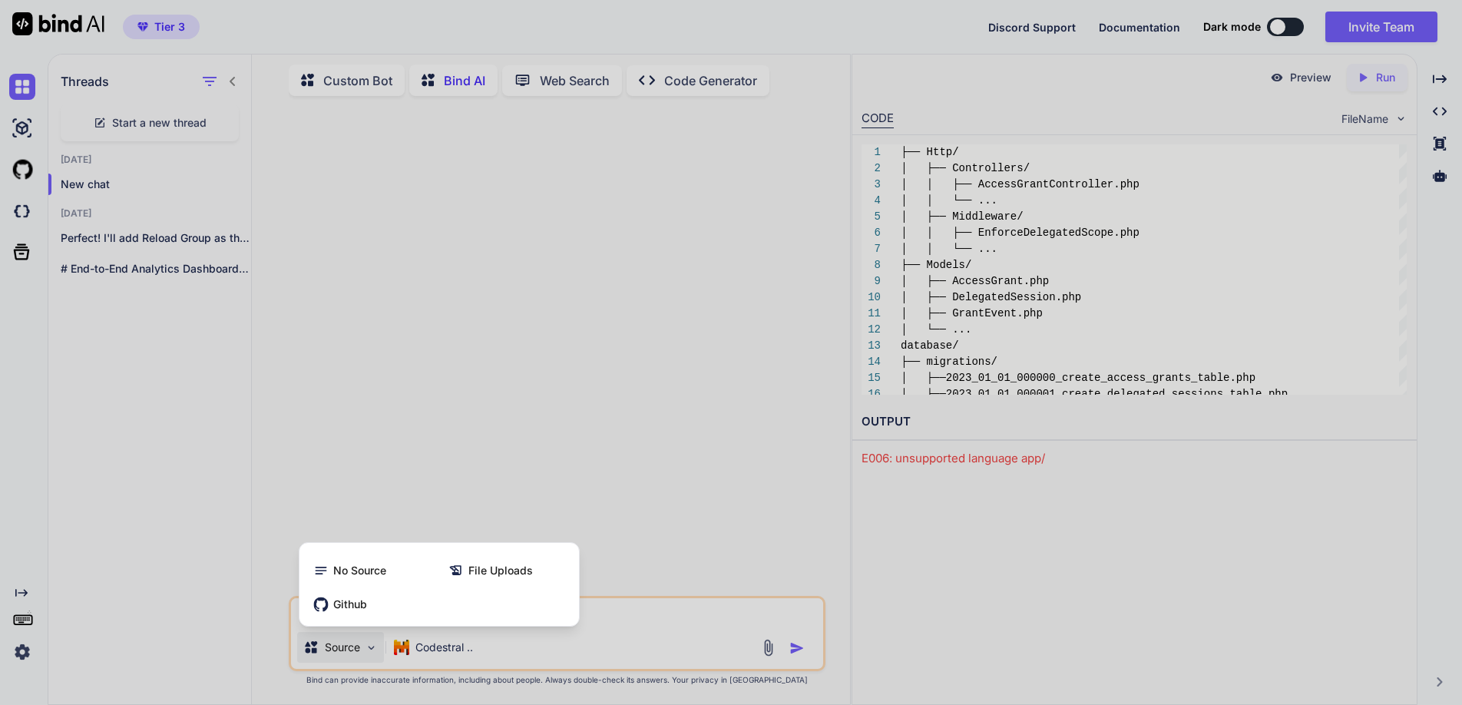
click at [663, 545] on div at bounding box center [731, 352] width 1462 height 705
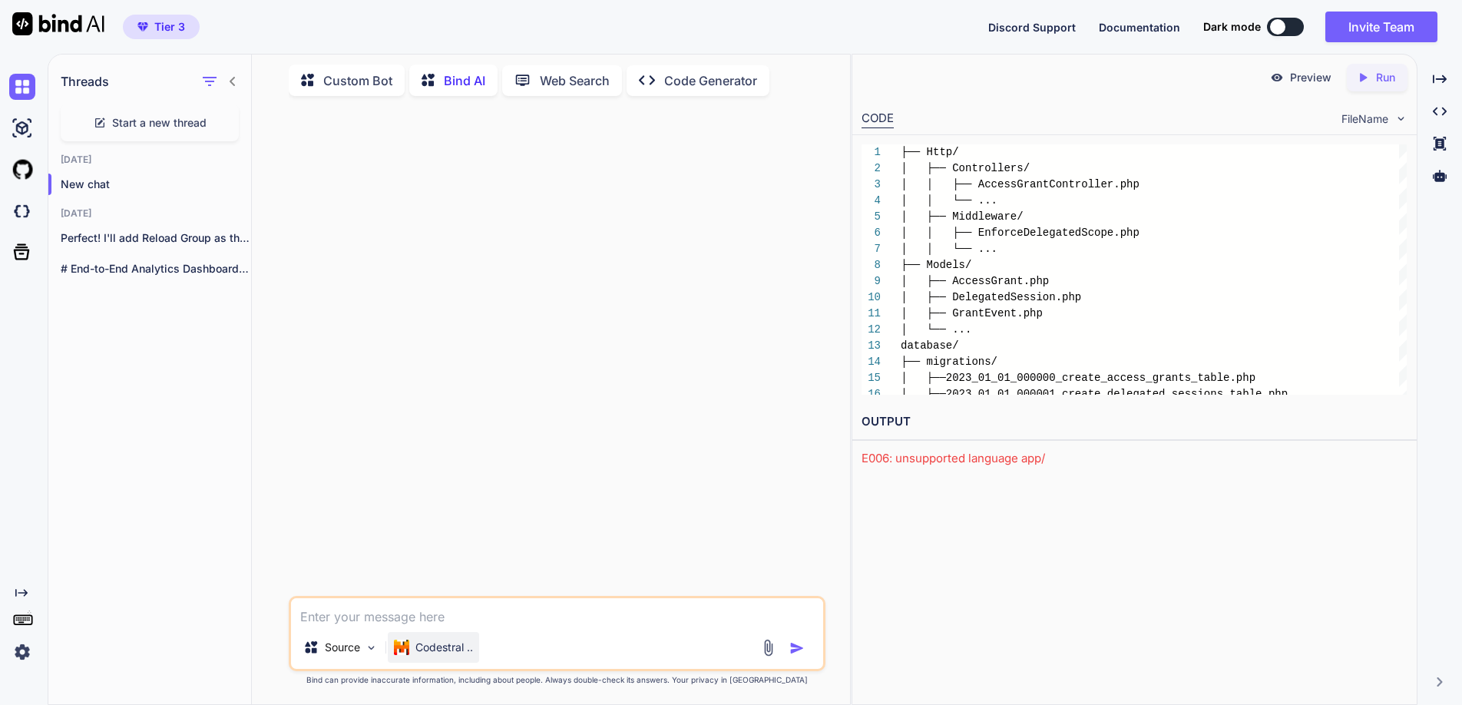
click at [461, 647] on p "Codestral .." at bounding box center [444, 647] width 58 height 15
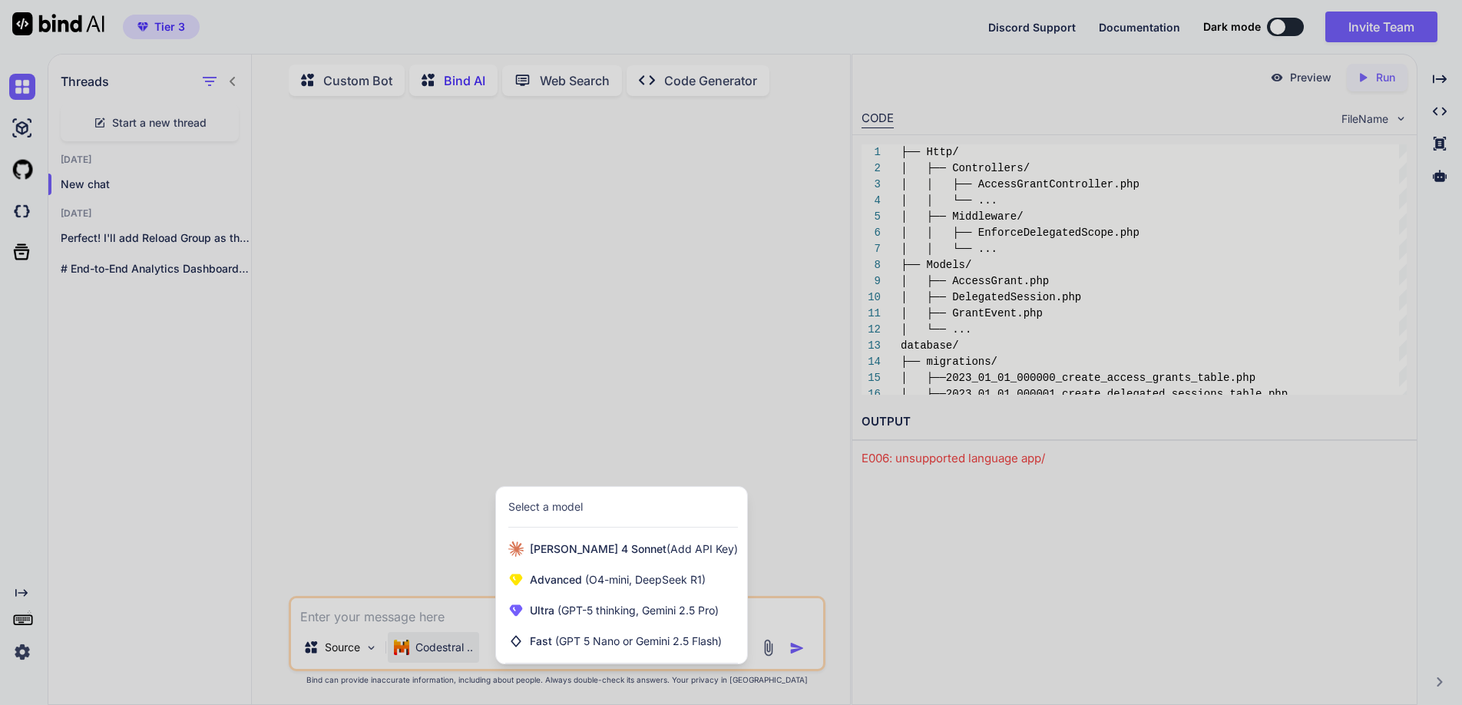
click at [528, 417] on div at bounding box center [731, 352] width 1462 height 705
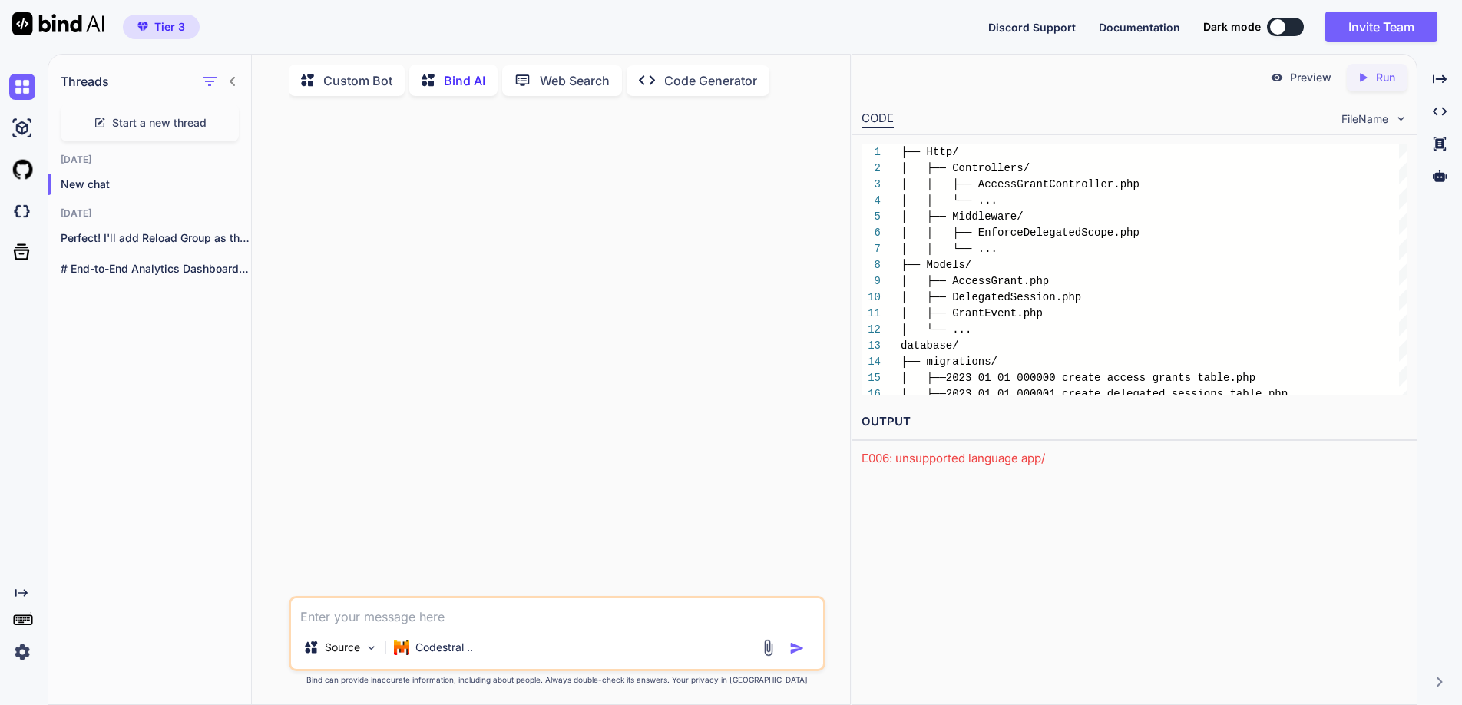
click at [714, 79] on p "Code Generator" at bounding box center [710, 80] width 93 height 18
click at [352, 85] on p "Custom Bot" at bounding box center [357, 83] width 69 height 18
click at [1438, 105] on icon "Created with Pixso." at bounding box center [1440, 111] width 14 height 14
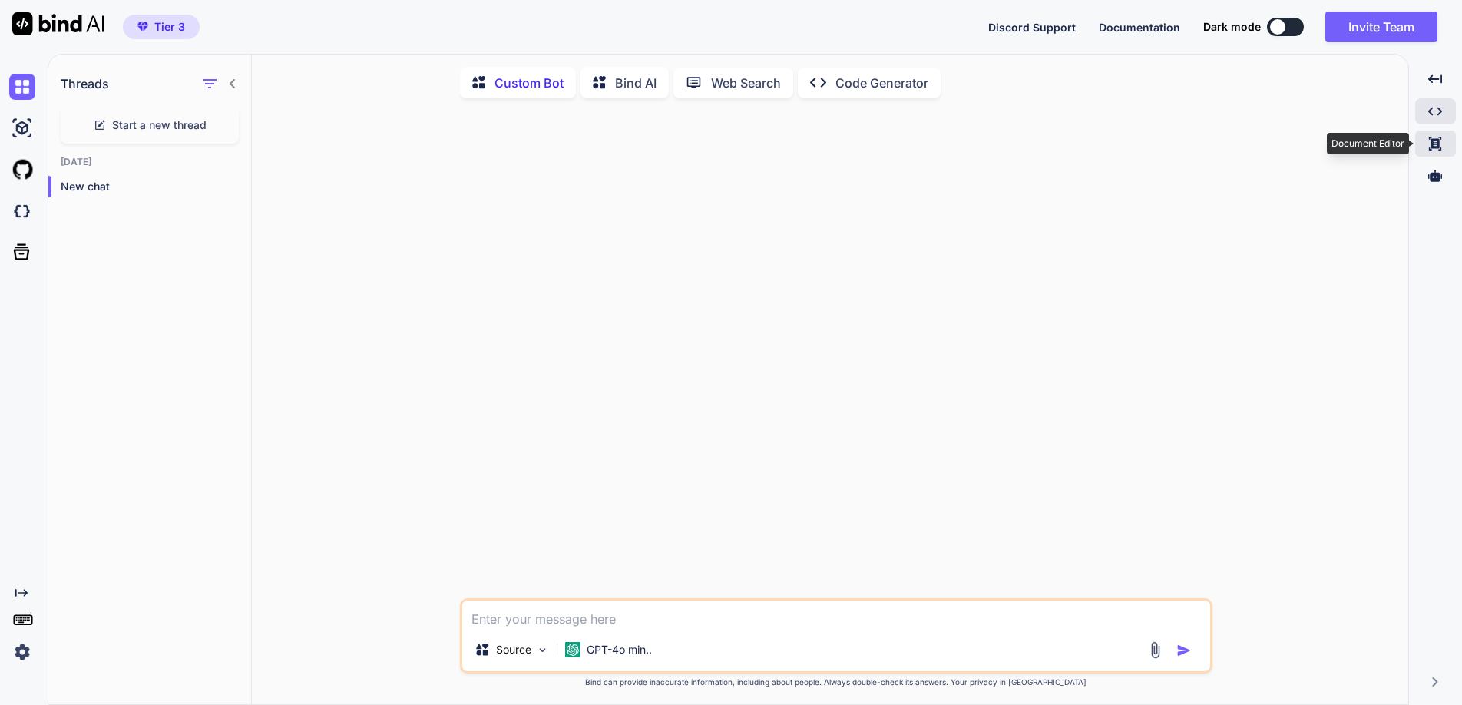
click at [1435, 141] on icon at bounding box center [1435, 144] width 12 height 14
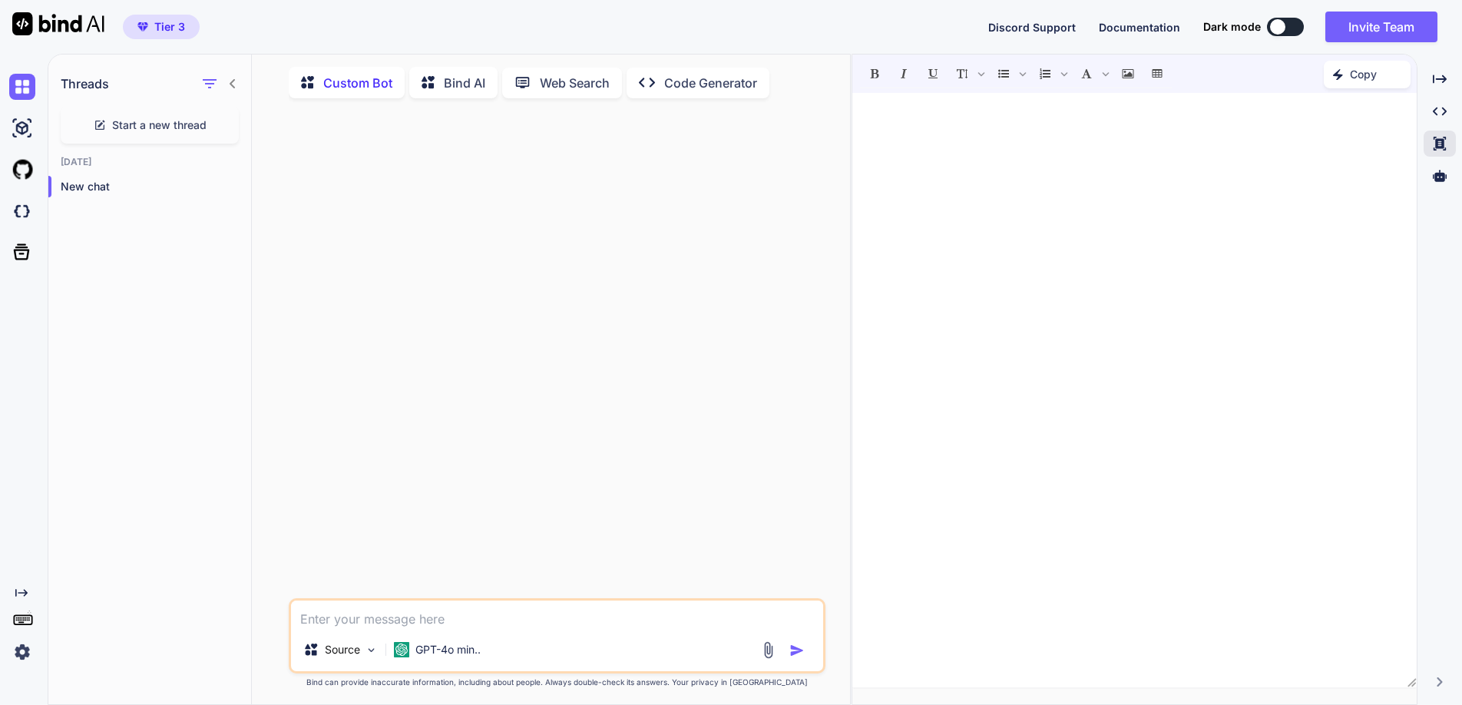
click at [458, 83] on p "Bind AI" at bounding box center [464, 83] width 41 height 18
click at [348, 78] on p "Custom Bot" at bounding box center [357, 83] width 69 height 18
click at [673, 79] on p "Code Generator" at bounding box center [710, 83] width 93 height 18
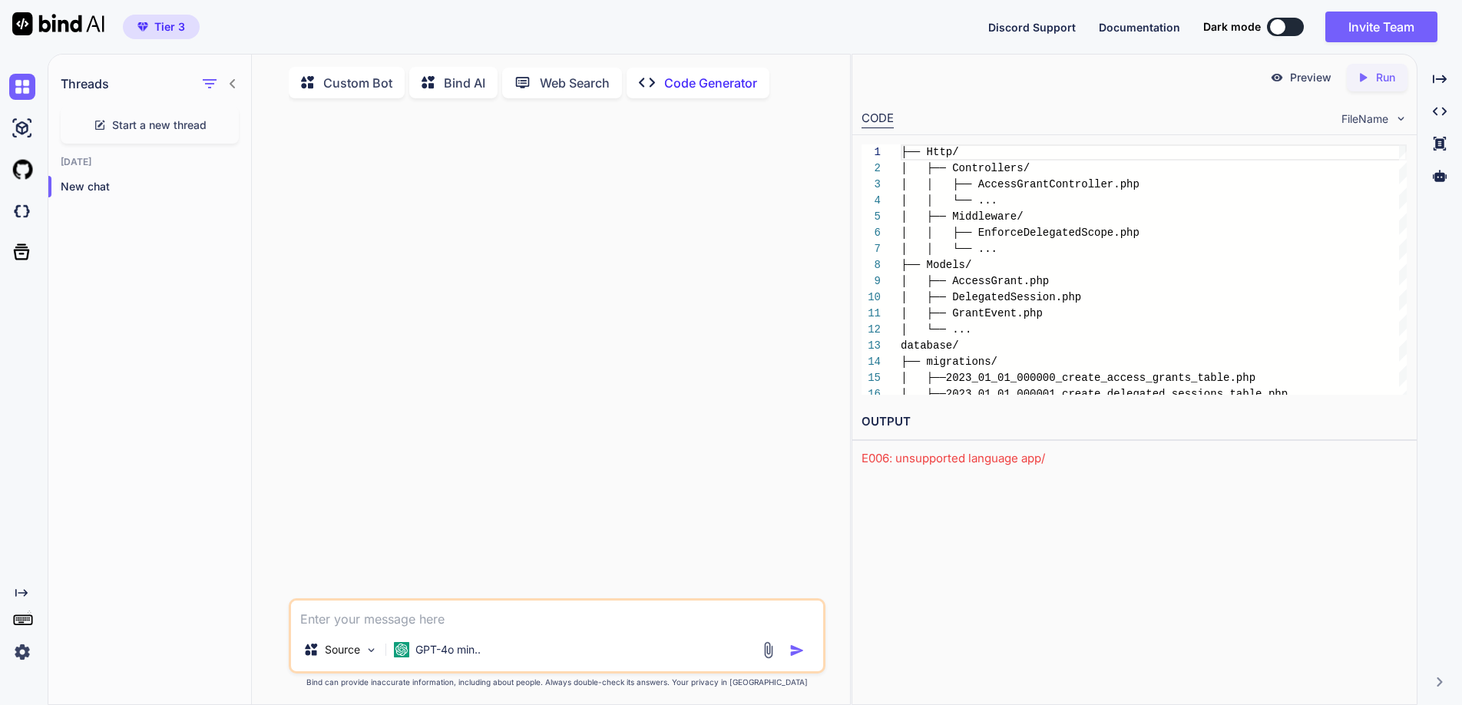
click at [340, 74] on p "Custom Bot" at bounding box center [357, 83] width 69 height 18
click at [450, 77] on p "Bind AI" at bounding box center [464, 83] width 41 height 18
click at [451, 649] on p "Codestral .." at bounding box center [444, 649] width 58 height 15
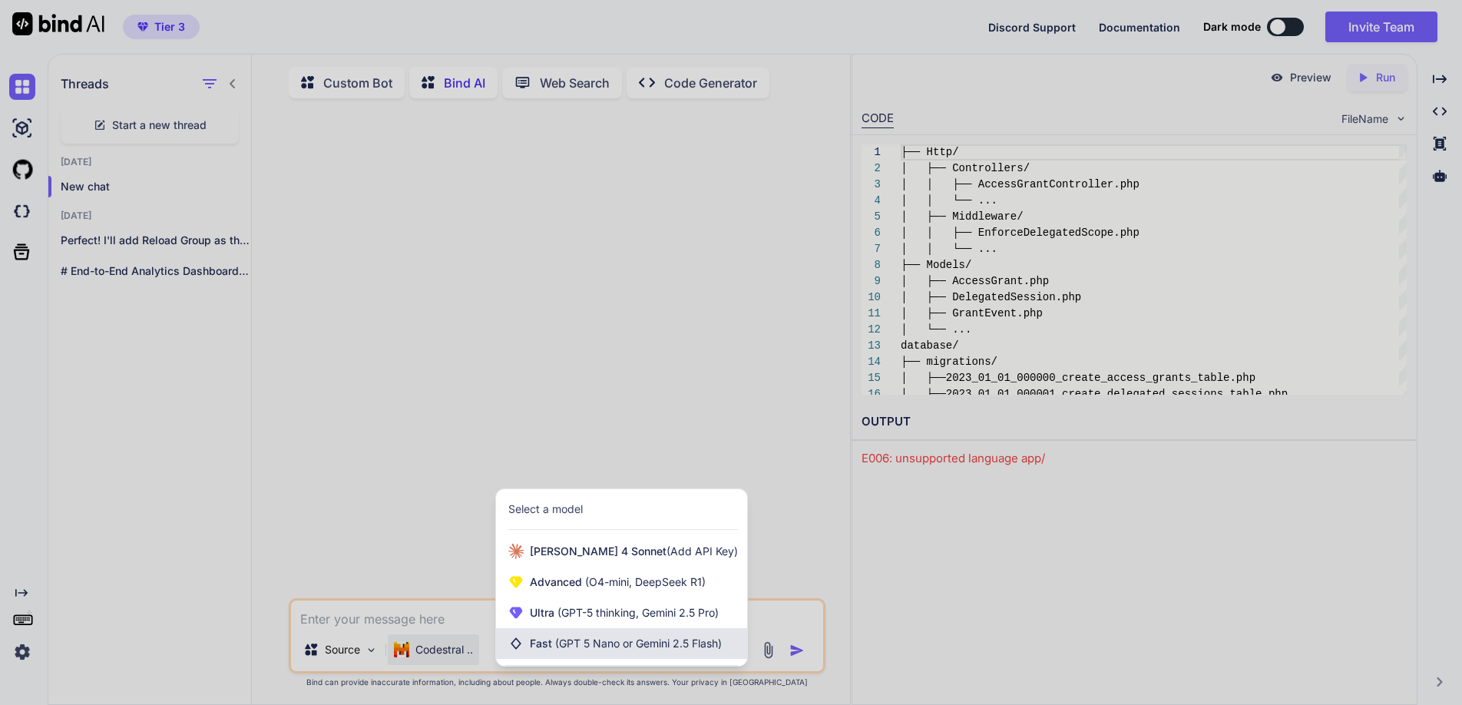
click at [536, 643] on span "Fast (GPT 5 Nano or Gemini 2.5 Flash)" at bounding box center [626, 643] width 192 height 15
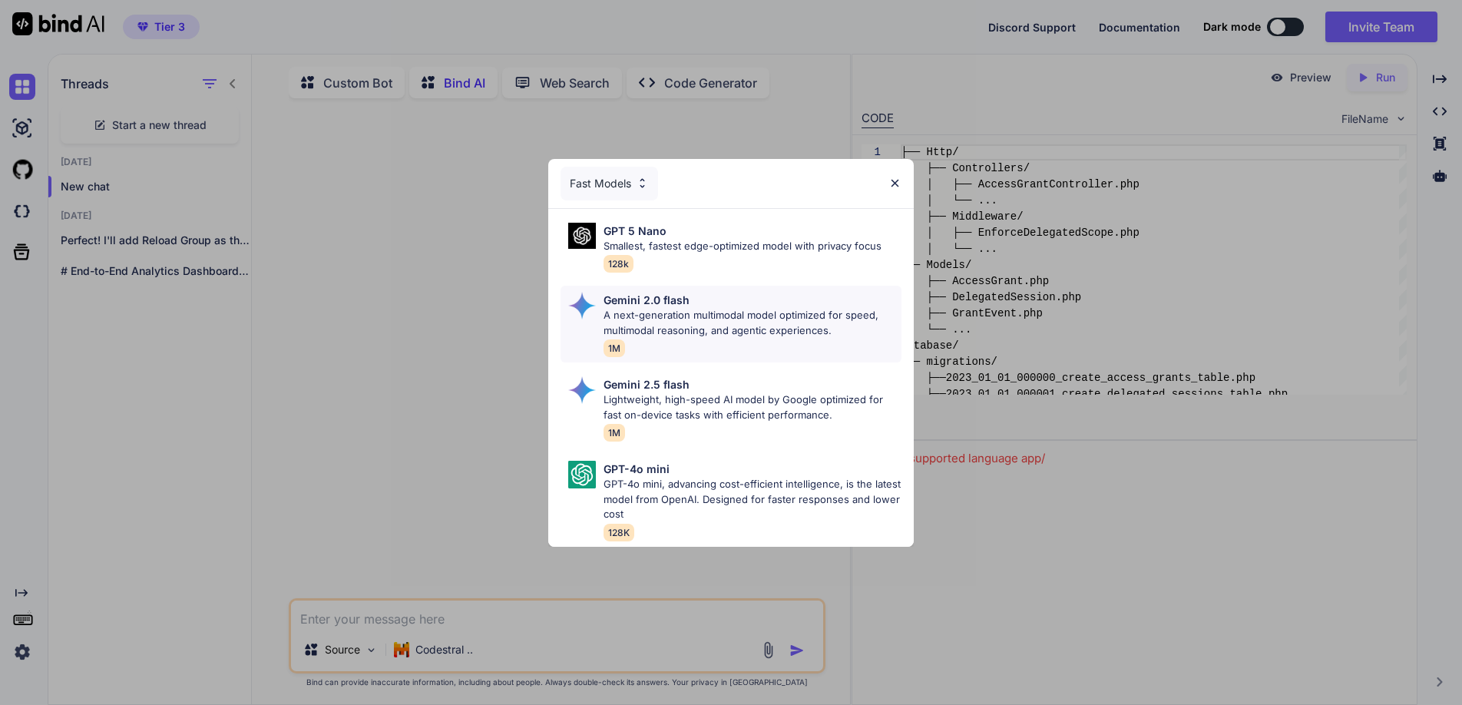
click at [668, 311] on p "A next-generation multimodal model optimized for speed, multimodal reasoning, a…" at bounding box center [753, 323] width 298 height 30
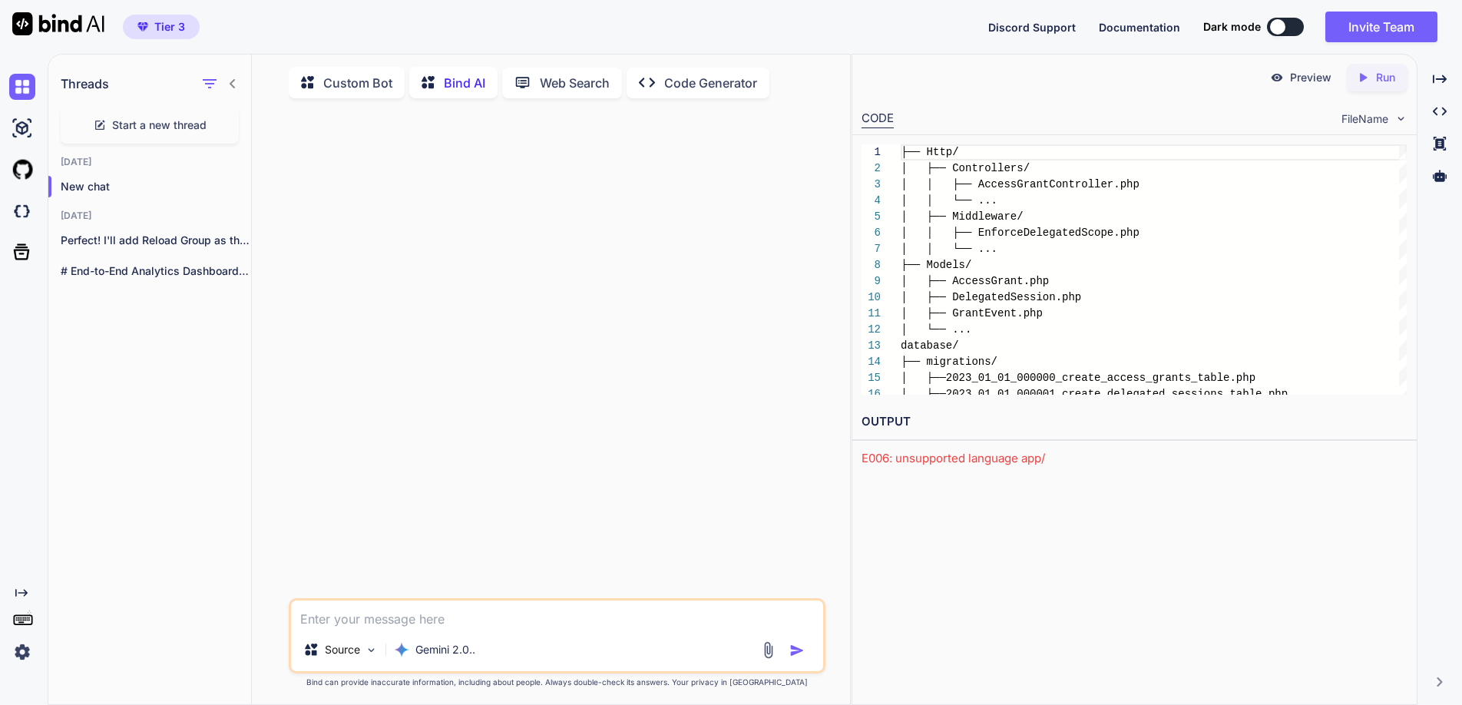
click at [341, 619] on textarea at bounding box center [557, 614] width 532 height 28
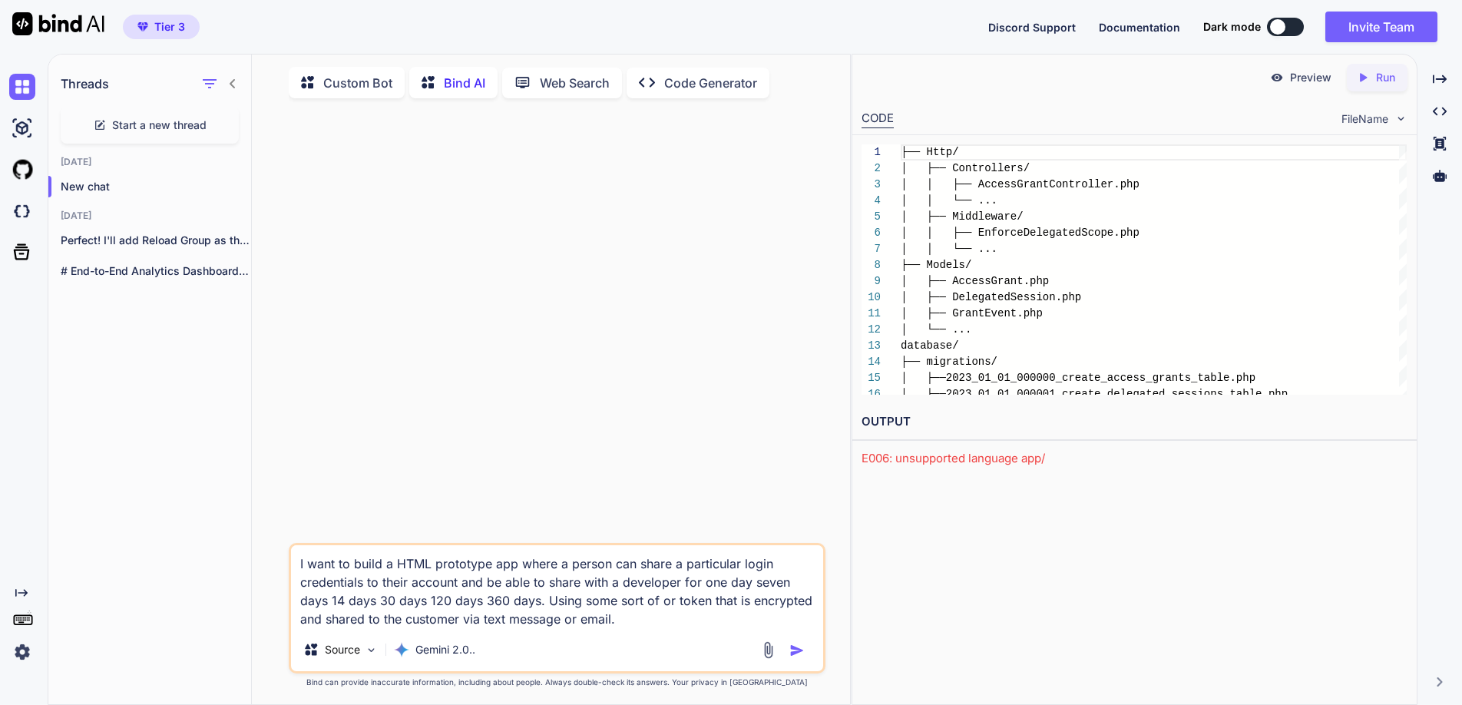
drag, startPoint x: 459, startPoint y: 621, endPoint x: 407, endPoint y: 617, distance: 52.4
click at [407, 617] on textarea "I want to build a HTML prototype app where a person can share a particular logi…" at bounding box center [557, 586] width 532 height 83
click at [727, 624] on textarea "I want to build a HTML prototype app where a person can share a particular logi…" at bounding box center [557, 586] width 532 height 83
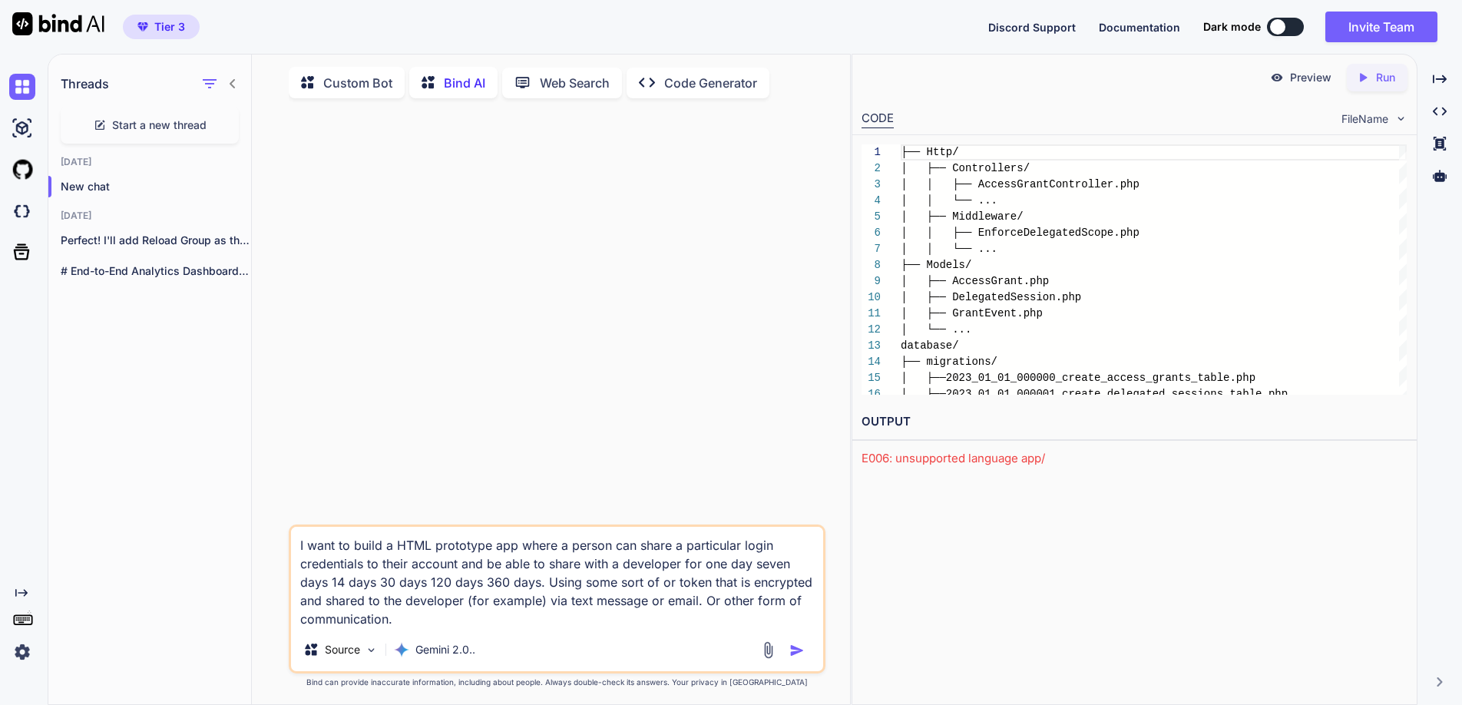
click at [301, 624] on textarea "I want to build a HTML prototype app where a person can share a particular logi…" at bounding box center [557, 577] width 532 height 101
click at [467, 627] on textarea "I want to build a HTML prototype app where a person can share a particular logi…" at bounding box center [557, 577] width 532 height 101
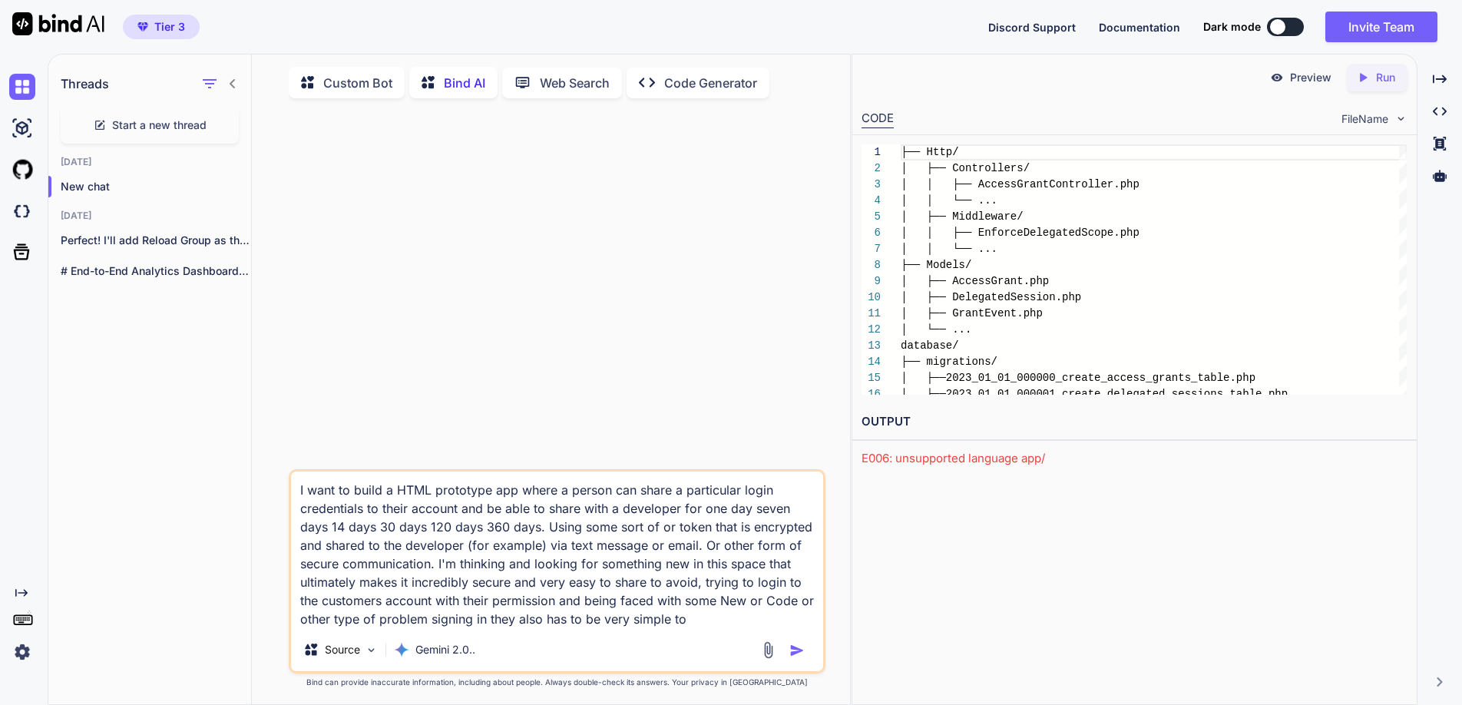
type textarea "I want to build a HTML prototype app where a person can share a particular logi…"
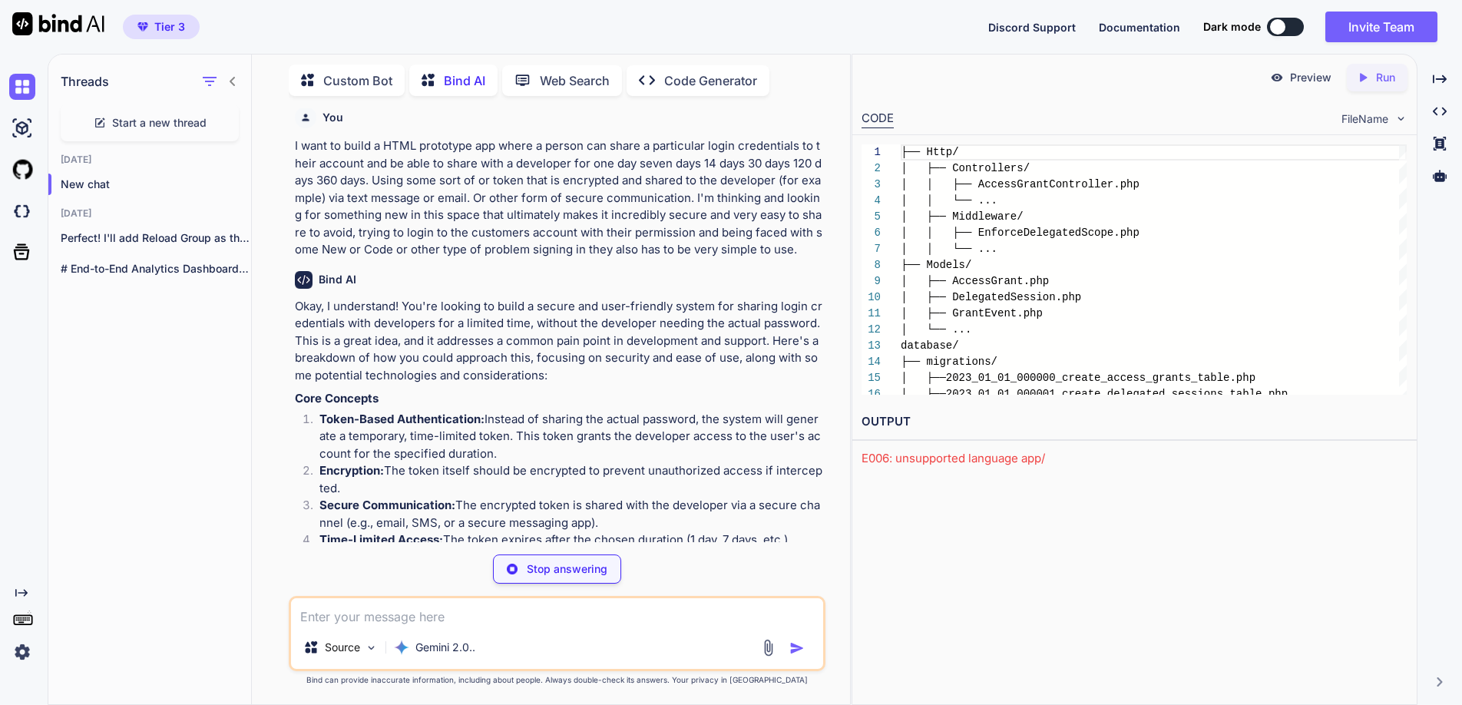
scroll to position [17, 0]
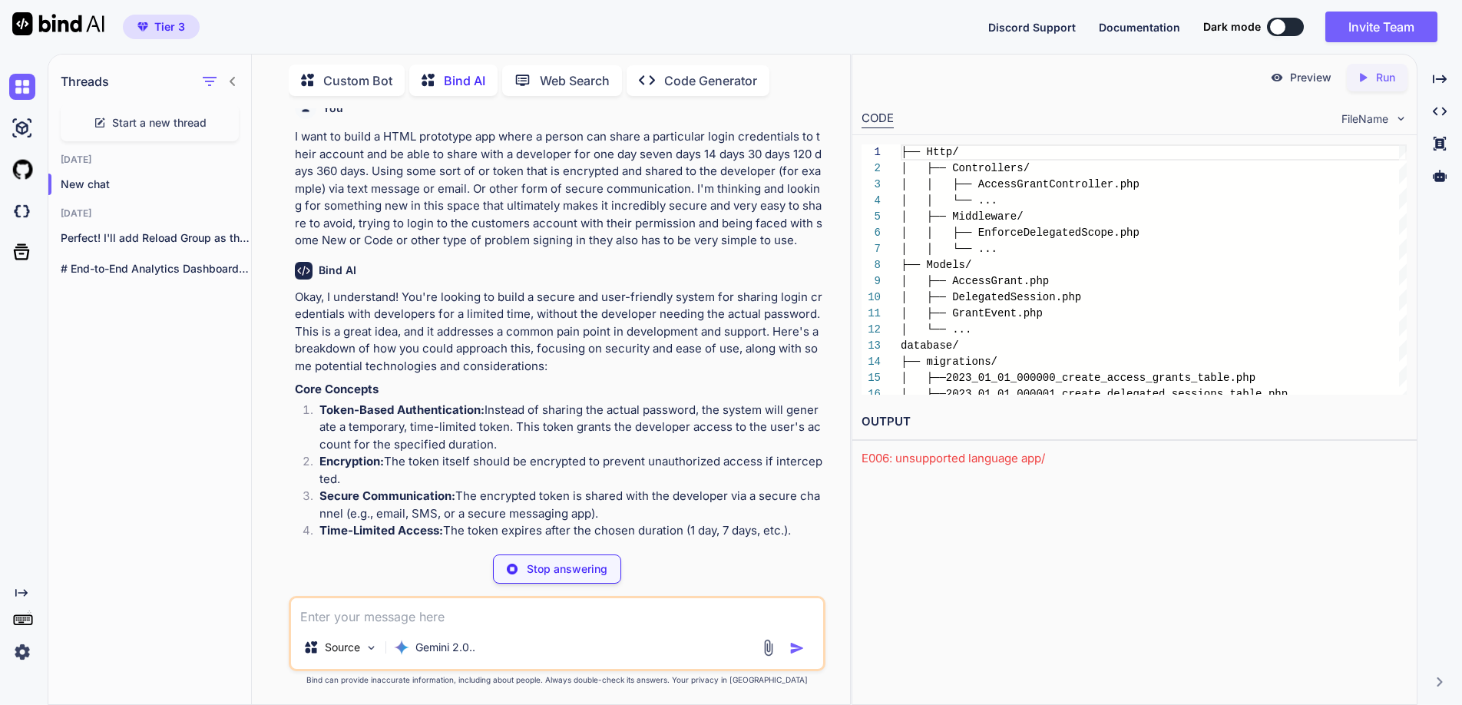
click at [353, 298] on p "Okay, I understand! You're looking to build a secure and user-friendly system f…" at bounding box center [559, 332] width 528 height 87
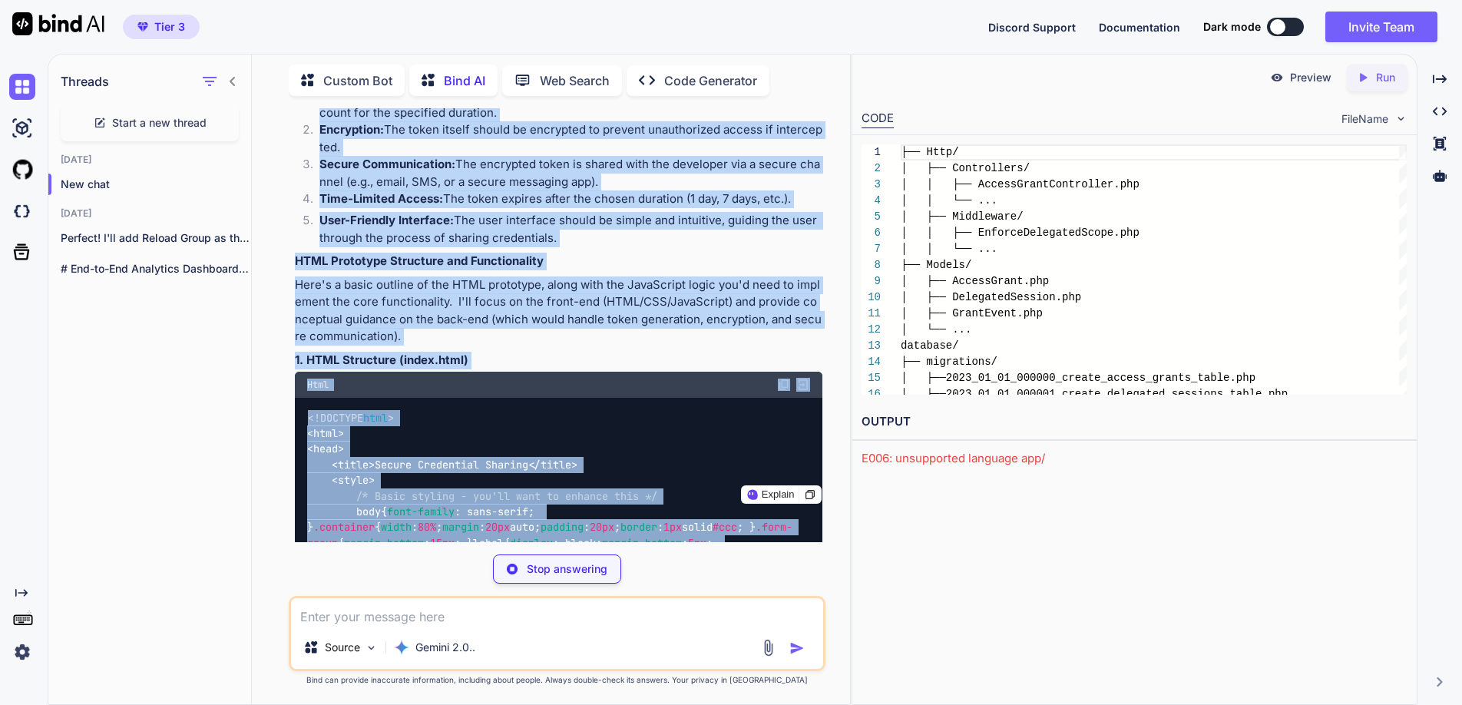
scroll to position [395, 0]
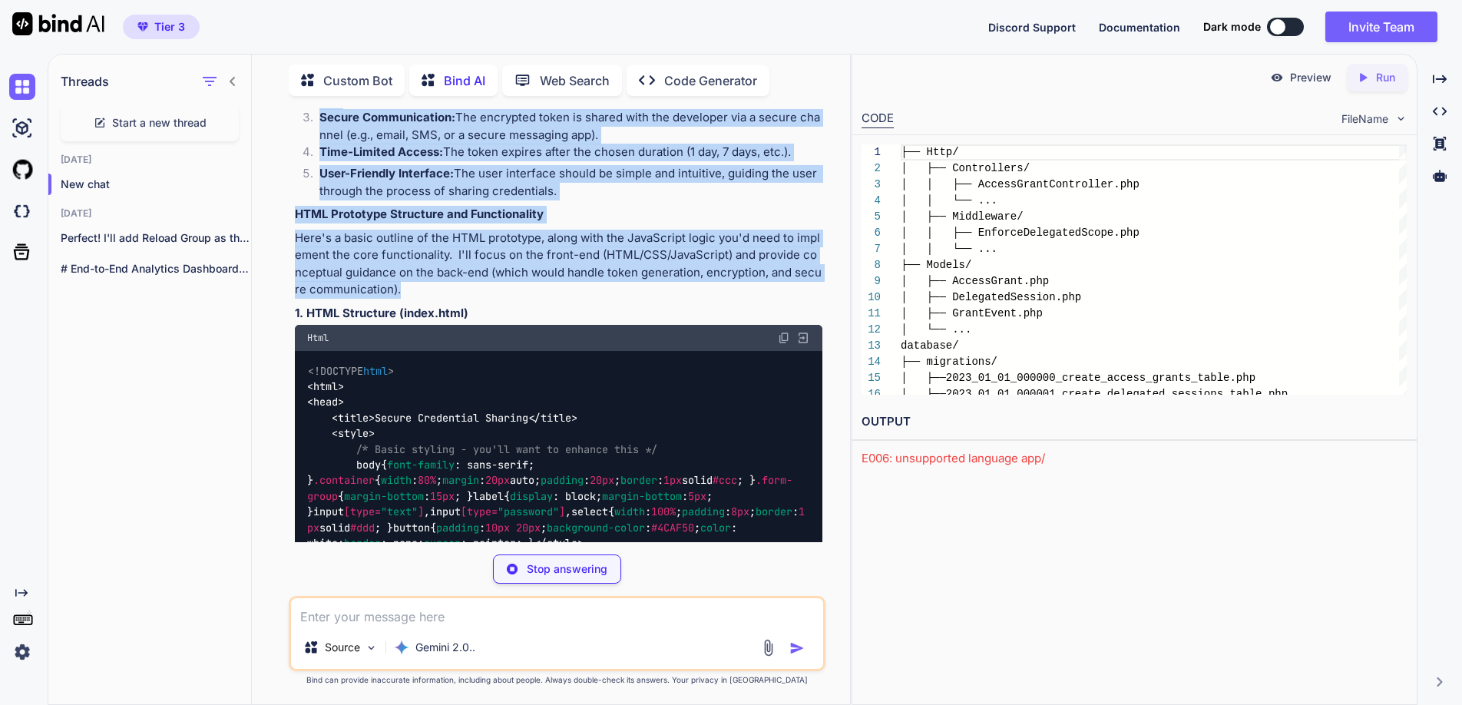
drag, startPoint x: 292, startPoint y: 289, endPoint x: 482, endPoint y: 289, distance: 190.4
click at [482, 289] on div "You I want to build a HTML prototype app where a person can share a particular …" at bounding box center [559, 325] width 534 height 434
copy div "Okay, I understand! You're looking to build a secure and user-friendly system f…"
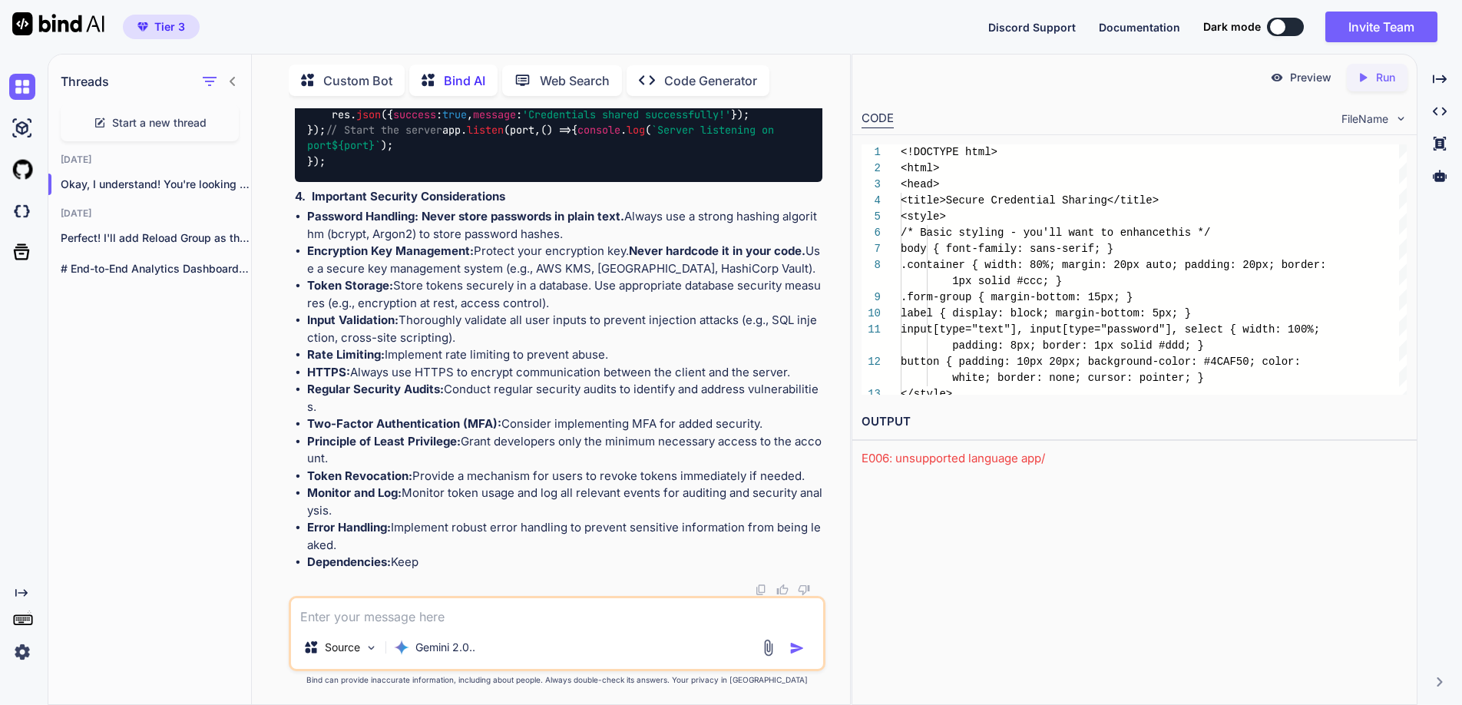
scroll to position [5767, 0]
click at [1371, 78] on icon "Created with Pixso." at bounding box center [1366, 78] width 20 height 14
click at [986, 454] on link "[URL][DOMAIN_NAME]" at bounding box center [924, 458] width 124 height 15
